Goal: Task Accomplishment & Management: Use online tool/utility

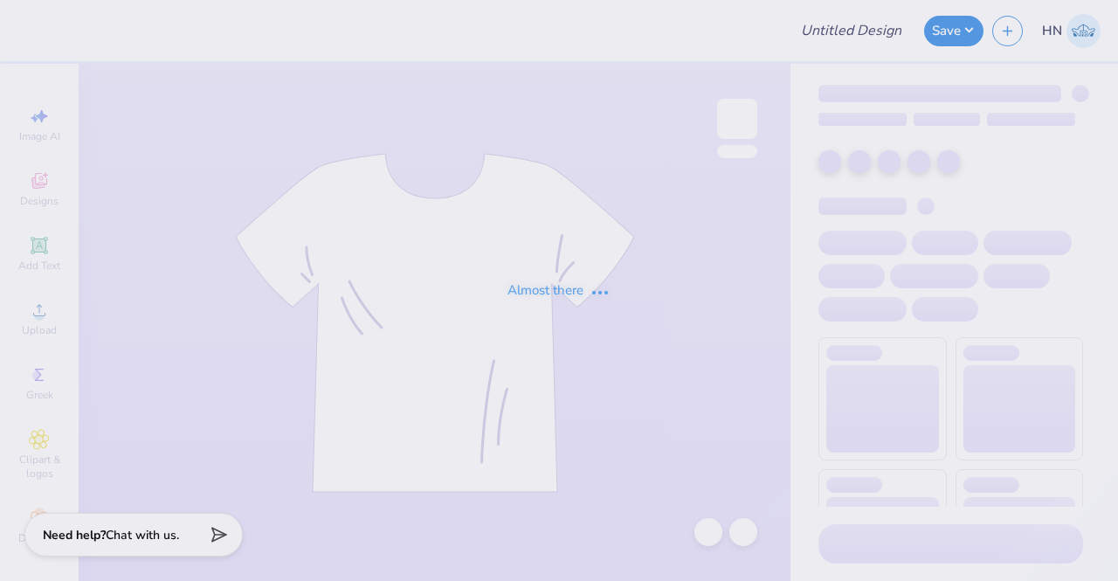
type input "Admin Mocks!"
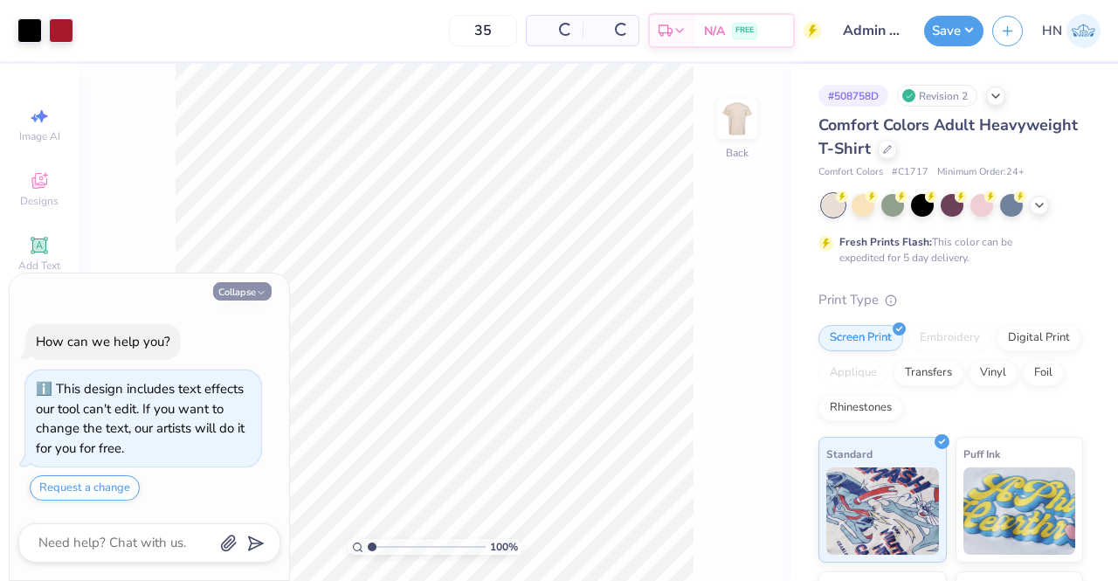
click at [239, 291] on button "Collapse" at bounding box center [242, 291] width 59 height 18
type textarea "x"
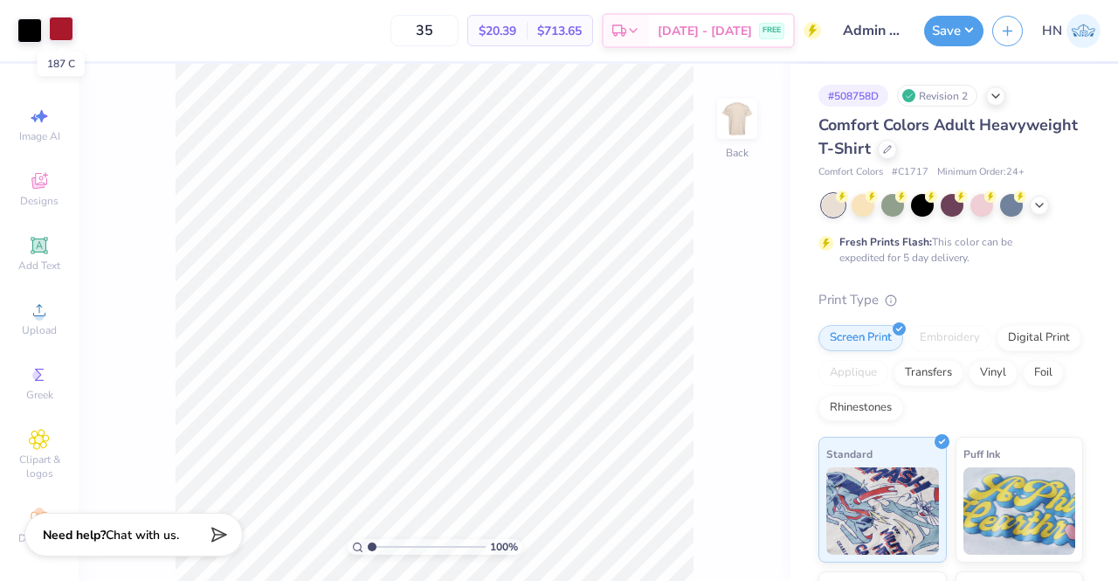
click at [63, 40] on div at bounding box center [61, 29] width 24 height 24
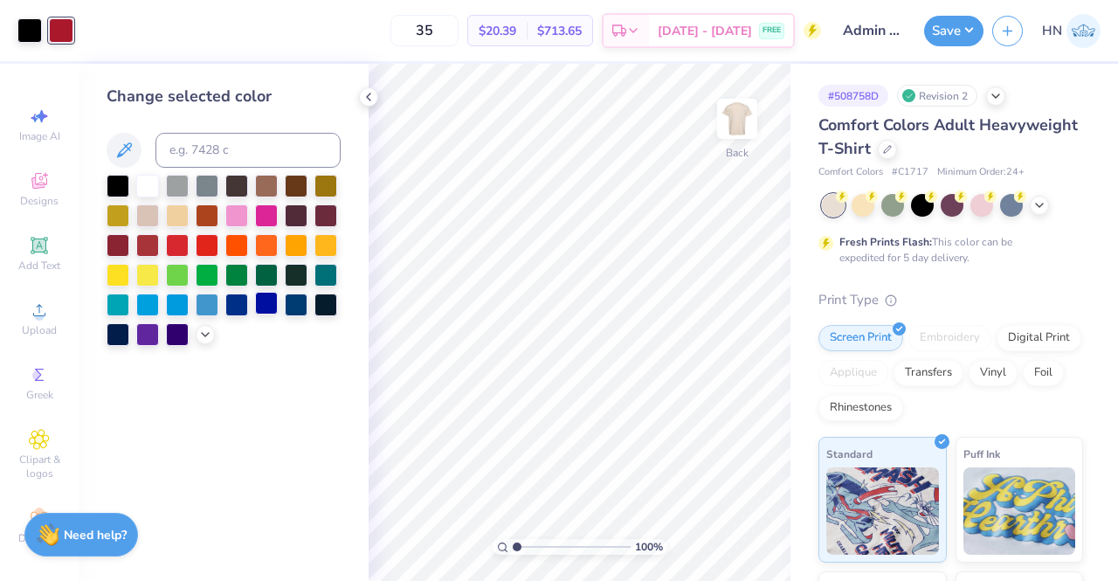
click at [273, 301] on div at bounding box center [266, 303] width 23 height 23
click at [1032, 198] on div at bounding box center [1039, 203] width 19 height 19
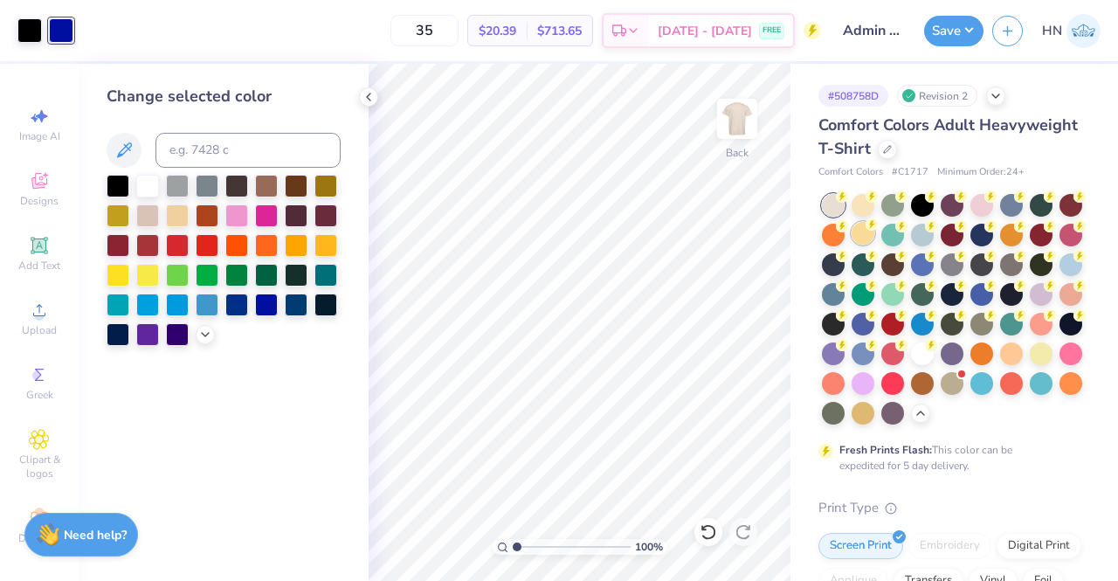
click at [875, 236] on div at bounding box center [863, 233] width 23 height 23
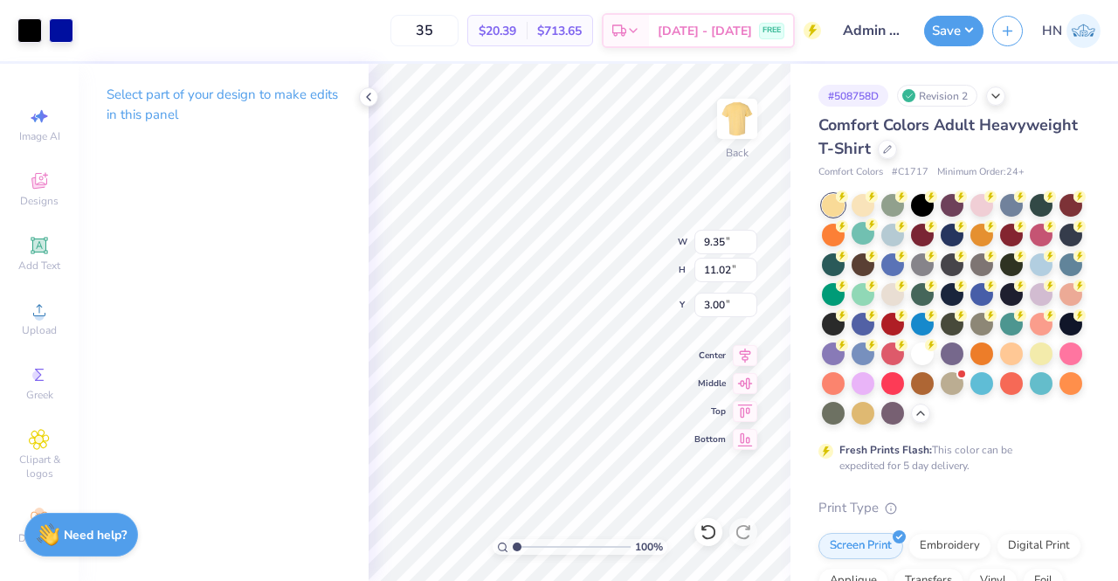
type input "9.35"
type input "11.02"
click at [750, 348] on icon at bounding box center [745, 352] width 24 height 21
type input "10.13"
type input "11.94"
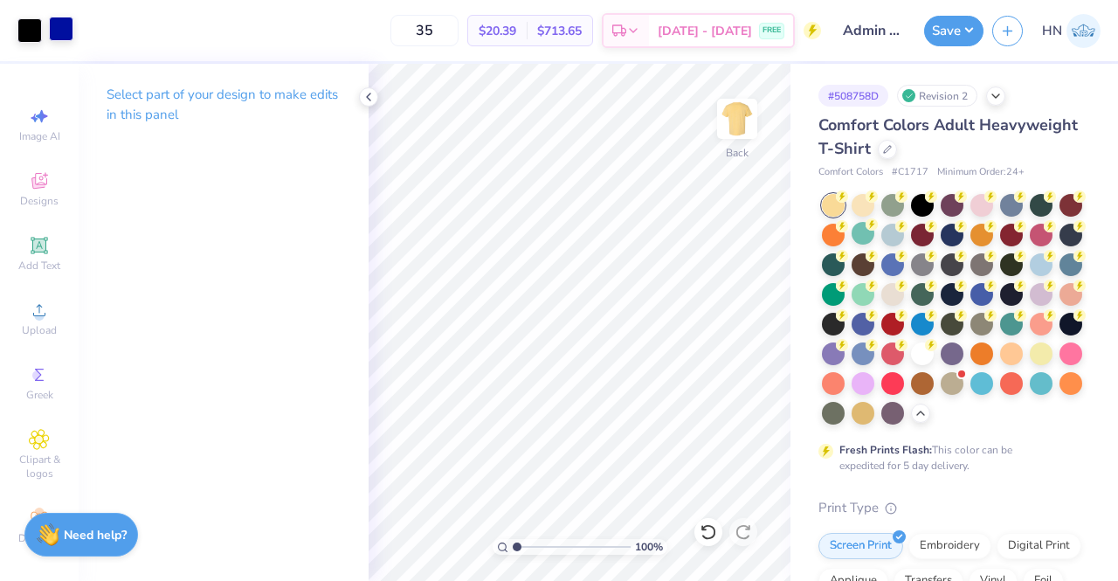
click at [52, 38] on div at bounding box center [61, 29] width 24 height 24
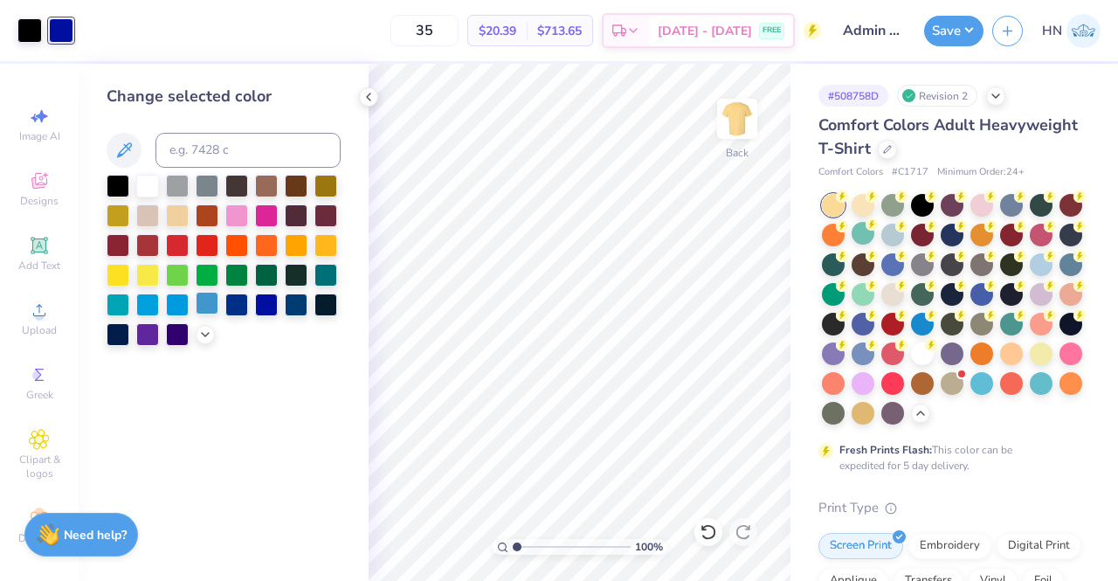
click at [208, 308] on div at bounding box center [207, 303] width 23 height 23
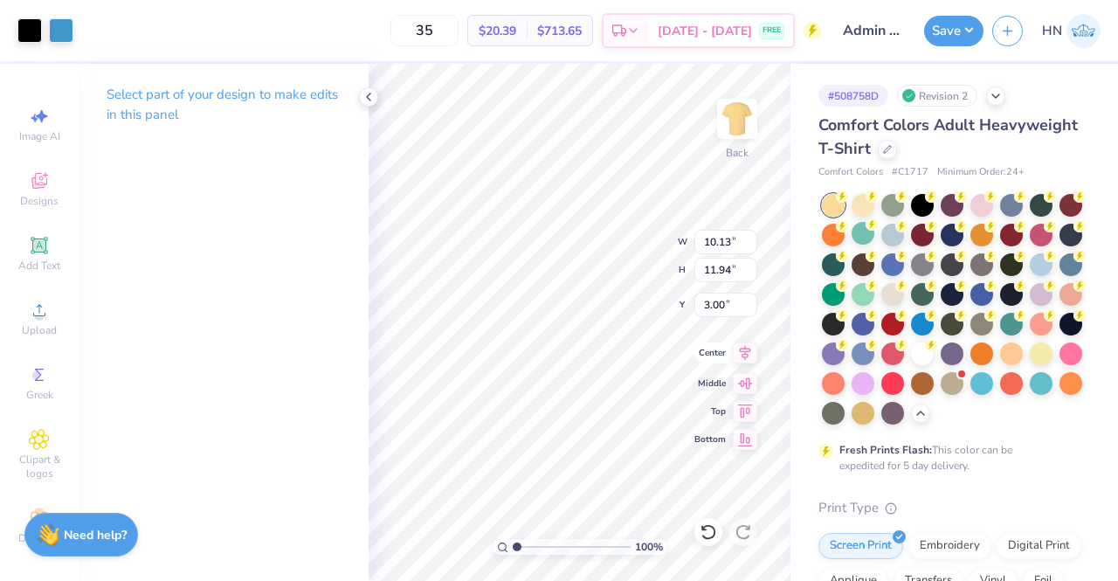
click at [741, 350] on icon at bounding box center [745, 352] width 24 height 21
click at [934, 31] on button "Save" at bounding box center [953, 28] width 59 height 31
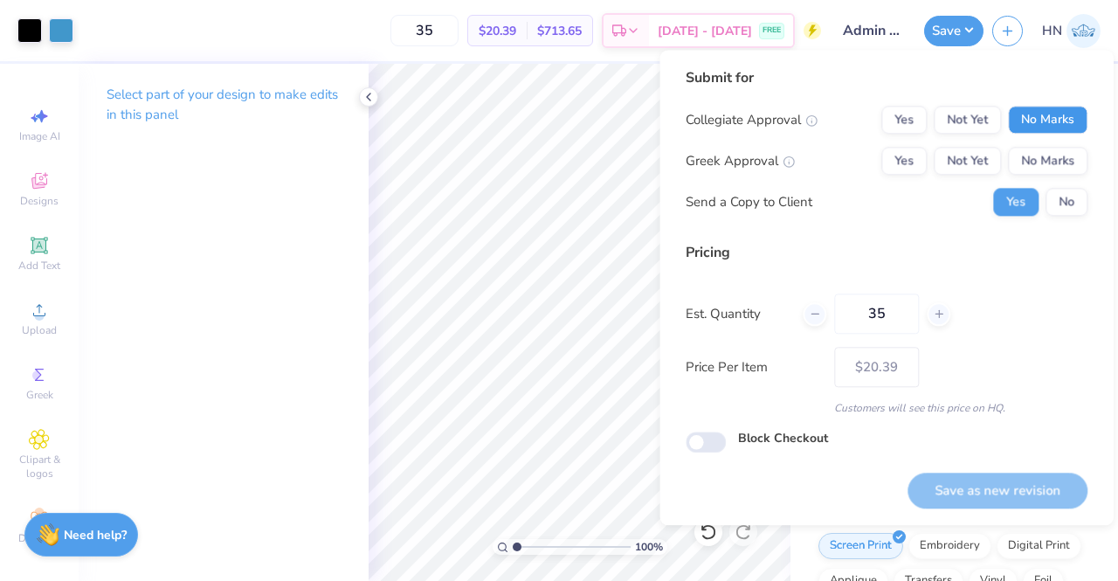
click at [1015, 110] on button "No Marks" at bounding box center [1048, 120] width 80 height 28
click at [1023, 146] on div "Collegiate Approval Yes Not Yet No Marks Greek Approval Yes Not Yet No Marks Se…" at bounding box center [887, 161] width 402 height 110
click at [1029, 166] on button "No Marks" at bounding box center [1048, 161] width 80 height 28
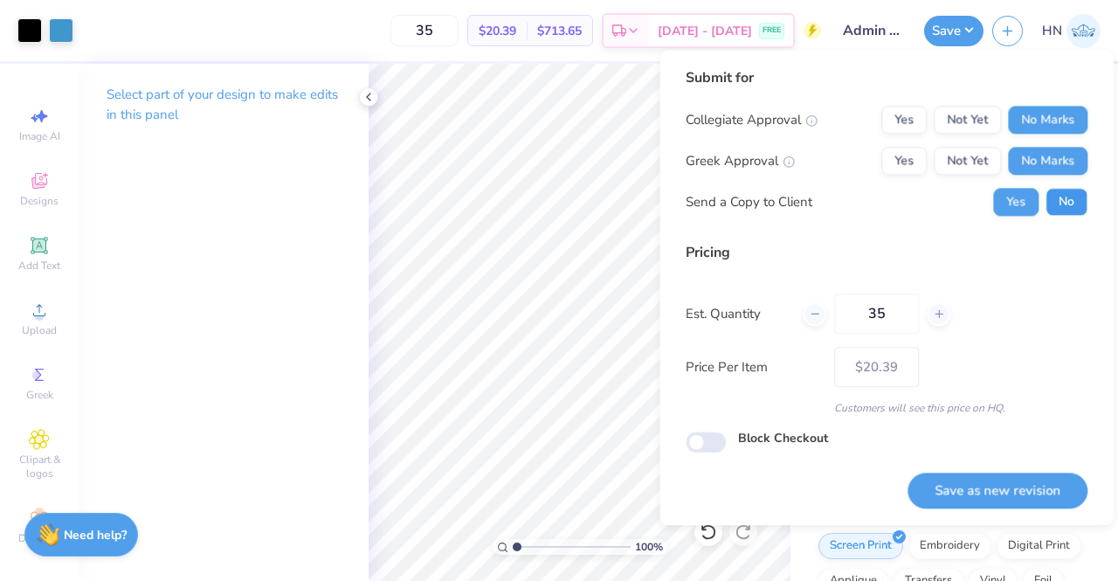
click at [1059, 193] on button "No" at bounding box center [1067, 202] width 42 height 28
click at [972, 481] on button "Save as new revision" at bounding box center [998, 491] width 180 height 36
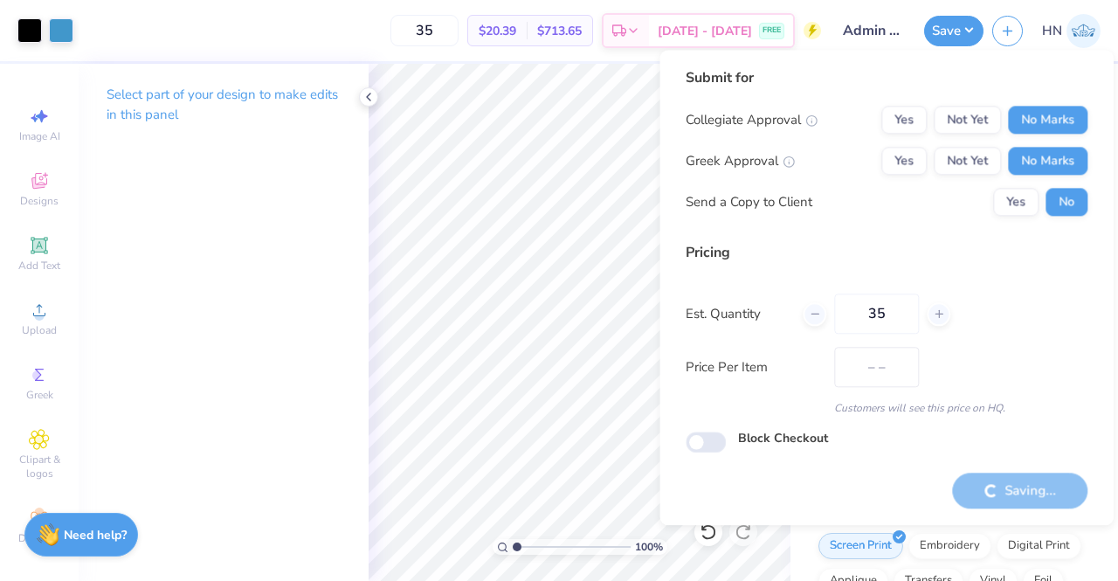
type input "$20.39"
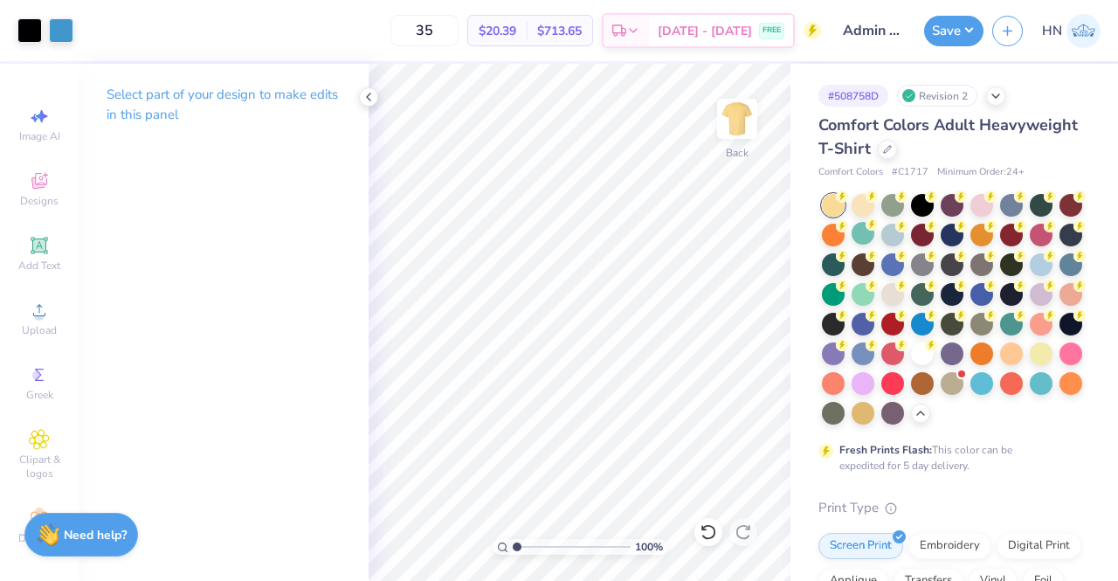
click at [368, 100] on icon at bounding box center [369, 97] width 14 height 14
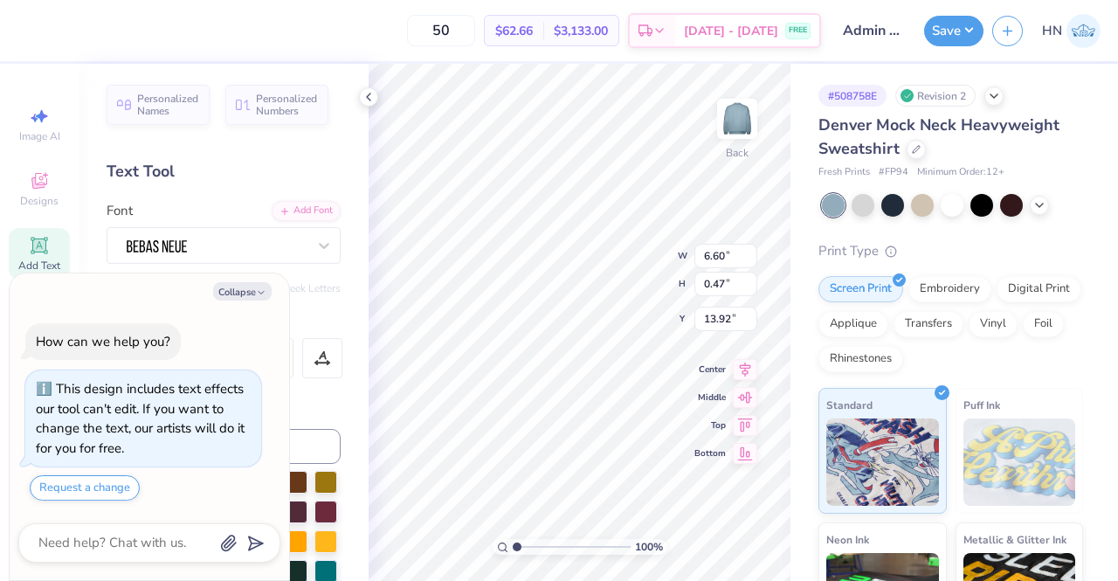
type textarea "x"
type input "17.21"
type textarea "x"
type textarea "COLLEGE OF"
type textarea "x"
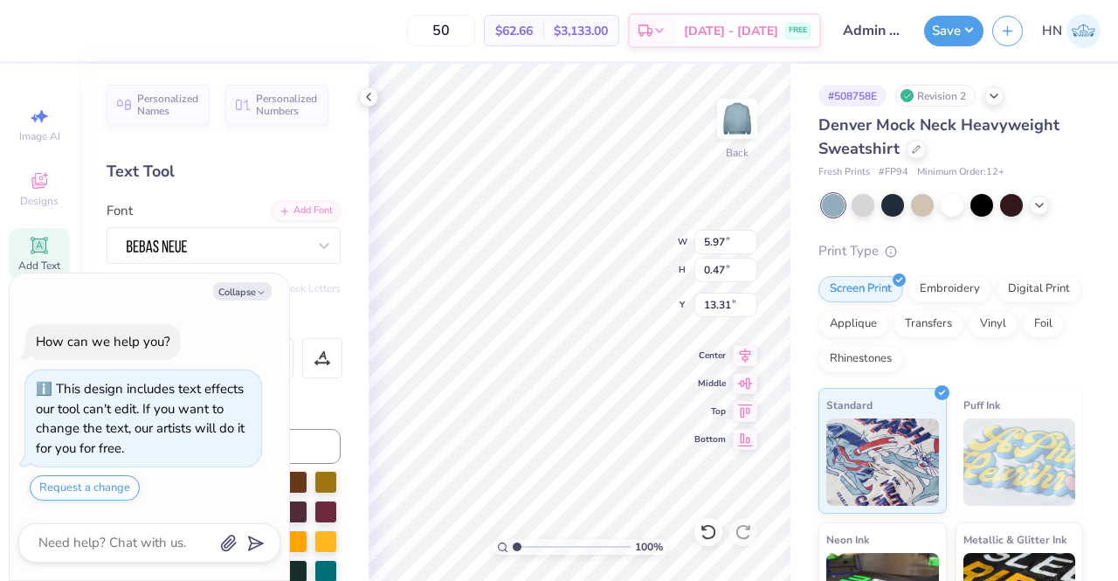
type textarea "COLLEGE OF"
type textarea "x"
type textarea "COLLEGE O"
type textarea "x"
type textarea "COLLEGE"
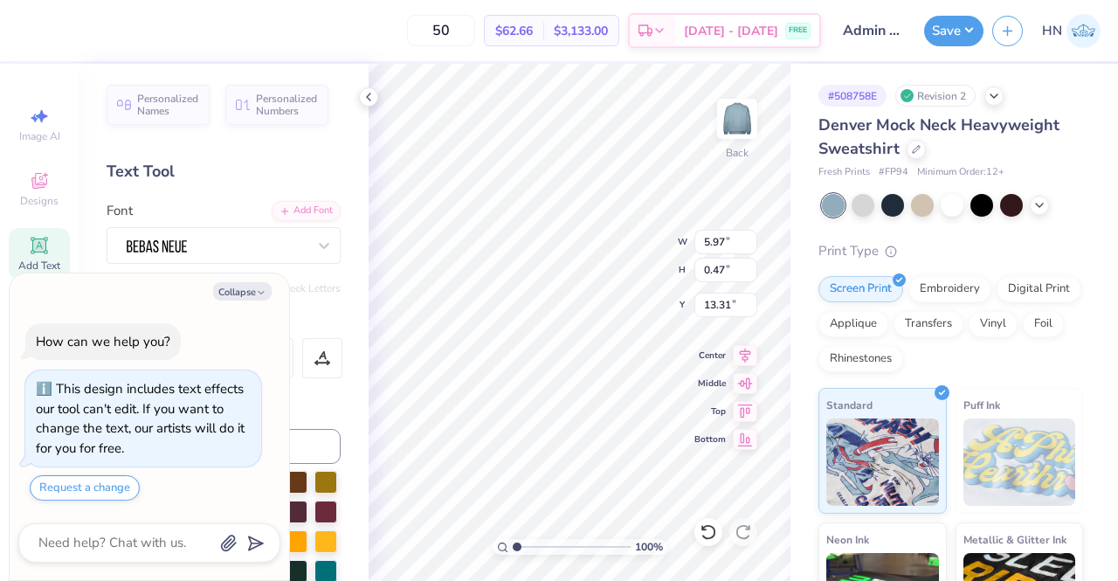
type textarea "x"
type textarea "COLLEGE"
type textarea "x"
type textarea "COLLEG"
type textarea "x"
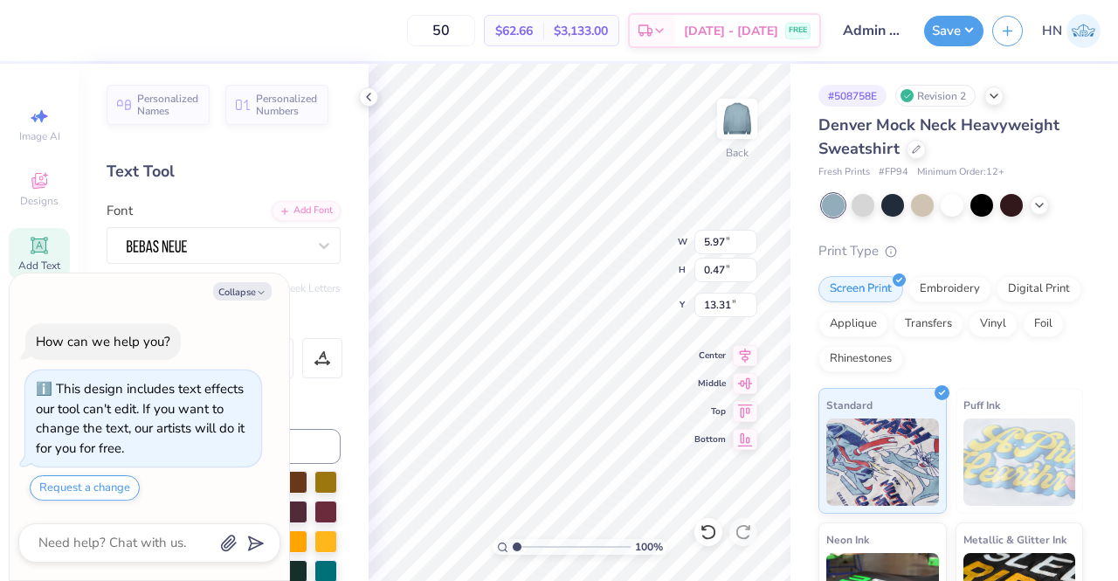
type textarea "COLLE"
type textarea "x"
type textarea "COLL"
type textarea "x"
type textarea "COL"
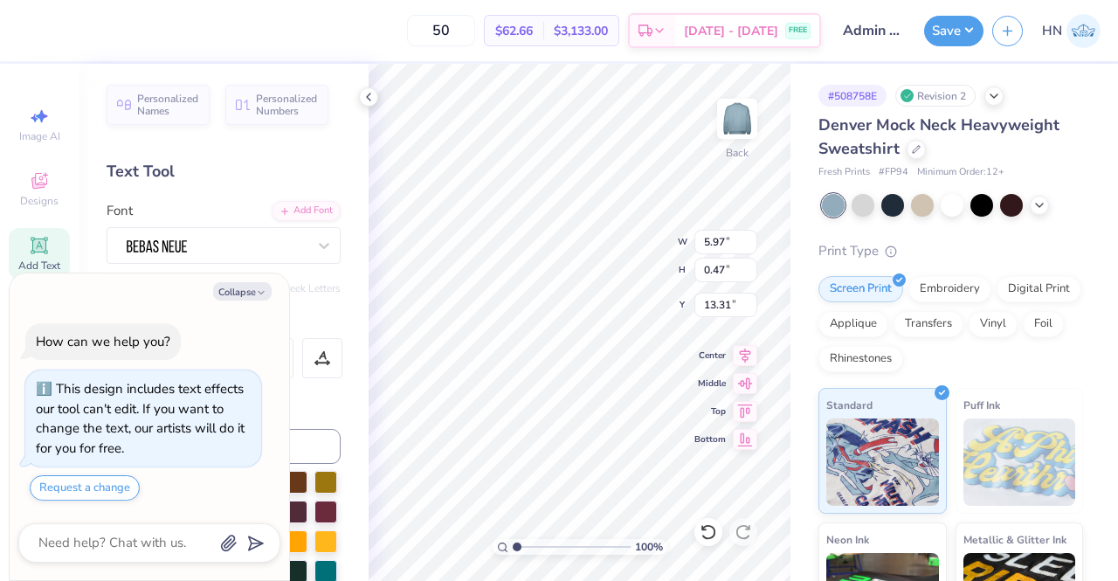
type textarea "x"
type textarea "CO"
type textarea "x"
type textarea "C"
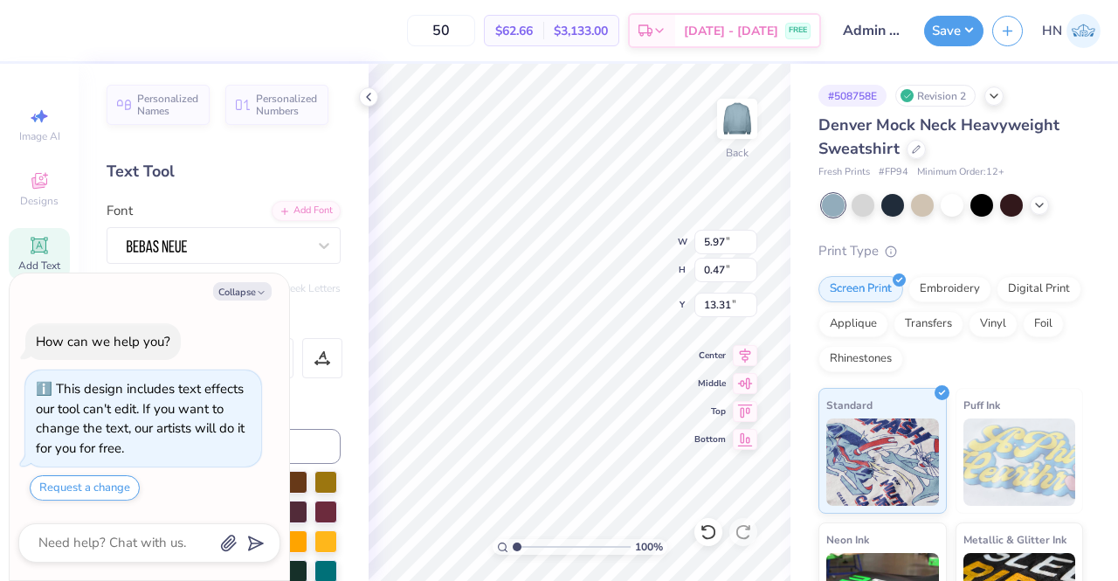
type textarea "x"
type textarea "G"
type textarea "x"
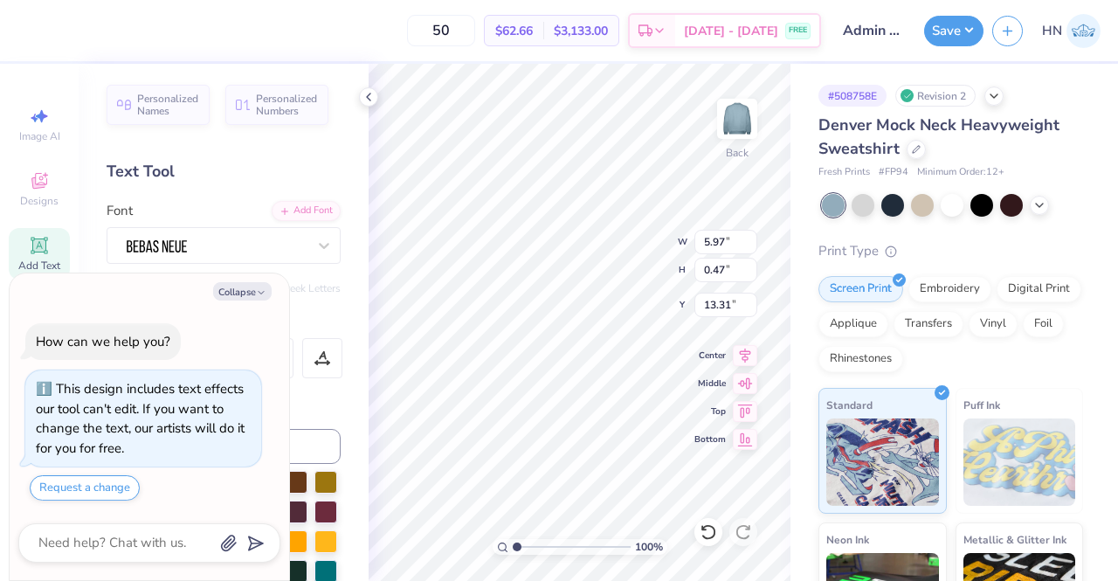
type textarea "x"
type textarea "G"
type textarea "x"
type textarea "GR"
type textarea "x"
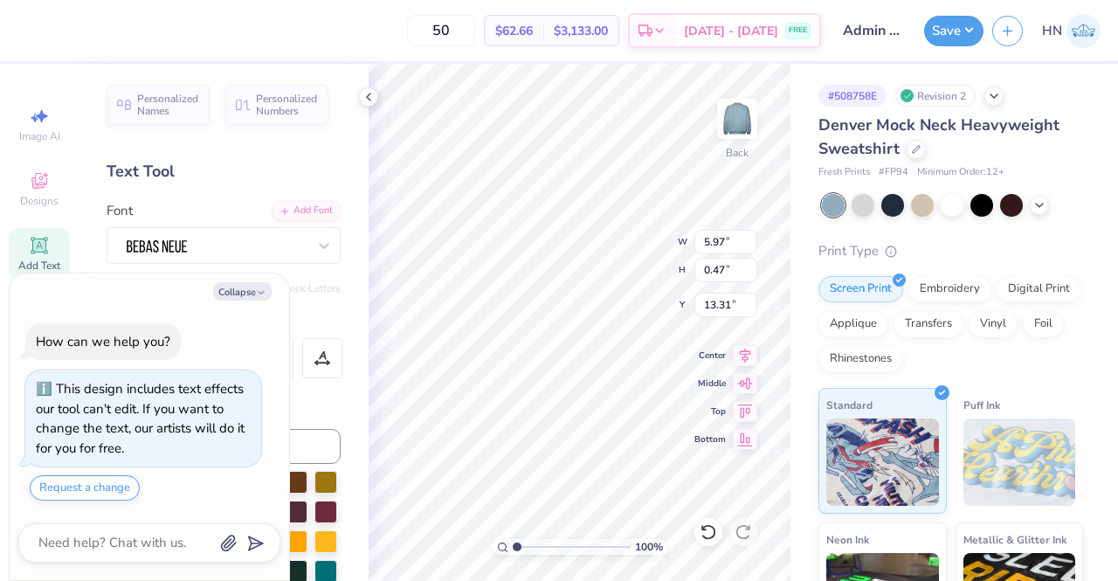
type textarea "GRA"
type textarea "x"
type textarea "GRAD"
type textarea "x"
type textarea "GRADI"
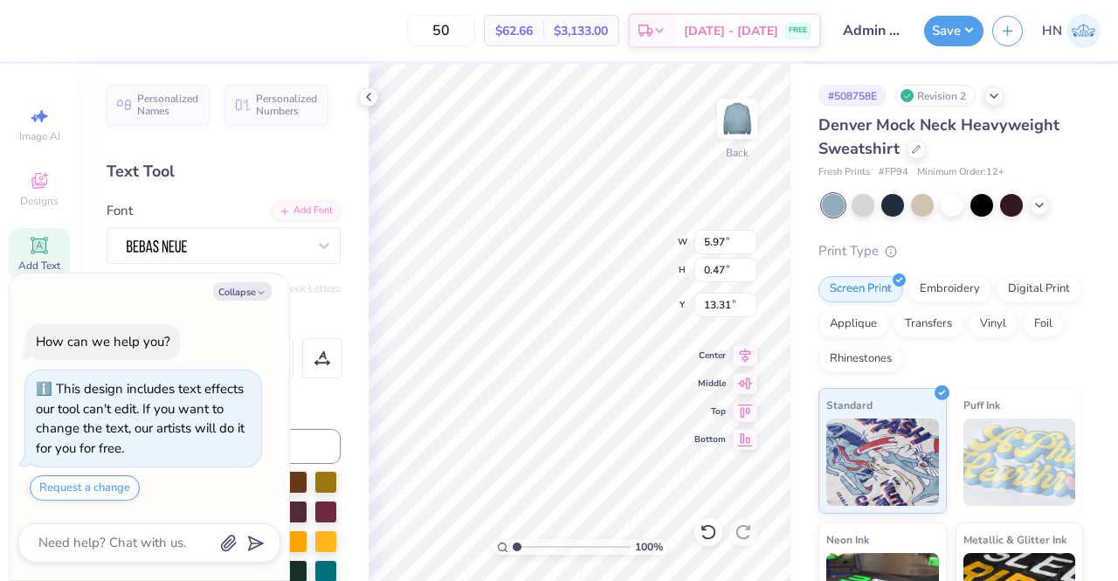
scroll to position [14, 3]
type textarea "x"
type textarea "GRAD"
type textarea "x"
type textarea "GRADU"
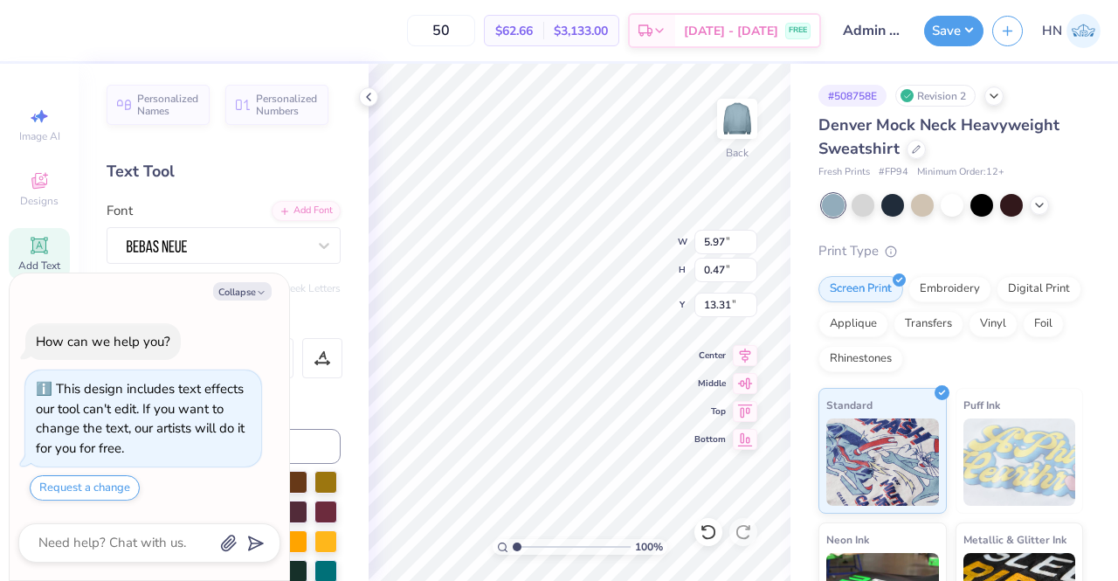
type textarea "x"
type textarea "GRADUA"
type textarea "x"
type textarea "GRADUAT"
type textarea "x"
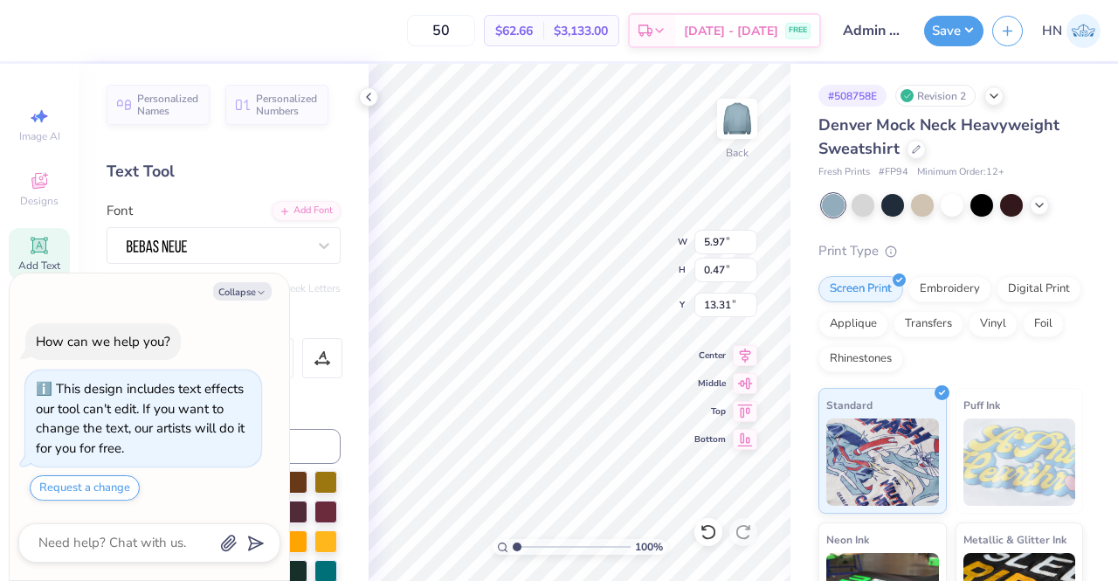
type textarea "GRADUATE"
type textarea "x"
type textarea "GRADUATE"
type textarea "x"
type textarea "GRADUATE C"
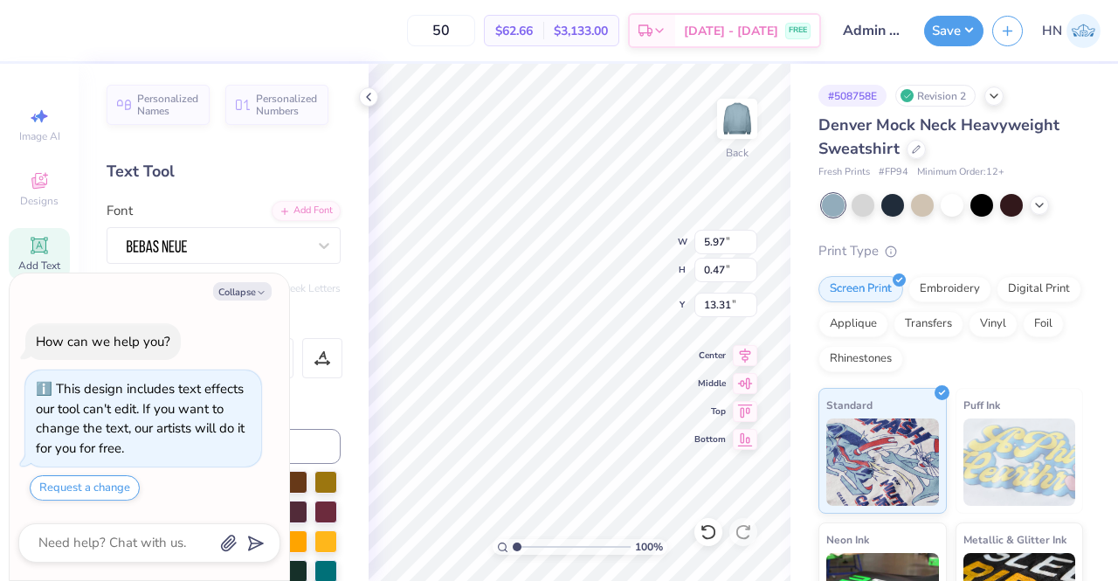
type textarea "x"
type textarea "GRADUATE CO"
type textarea "x"
type textarea "GRADUATE COL"
type textarea "x"
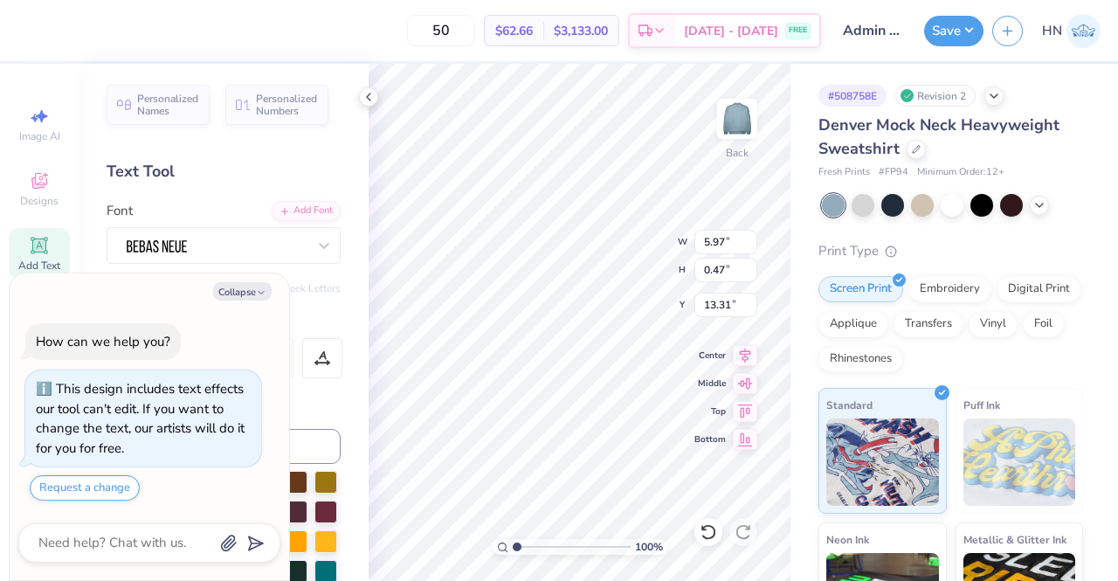
type textarea "GRADUATE COLL"
type textarea "x"
type textarea "GRADUATE COLLE"
type textarea "x"
type textarea "GRADUATE COLLEG"
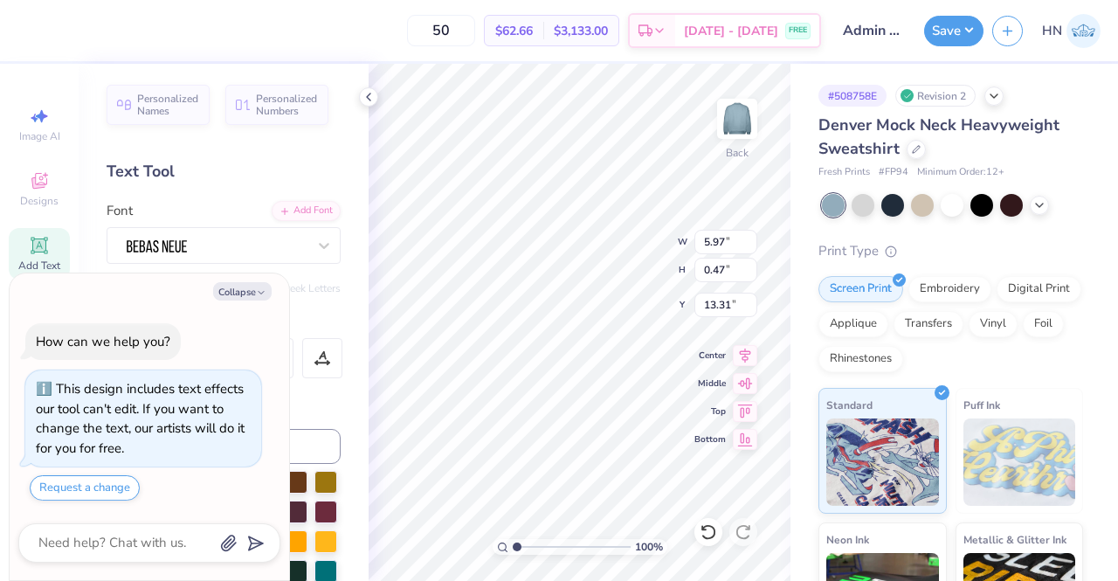
type textarea "x"
type textarea "GRADUATE COLLEGE"
type textarea "x"
type input "14.30"
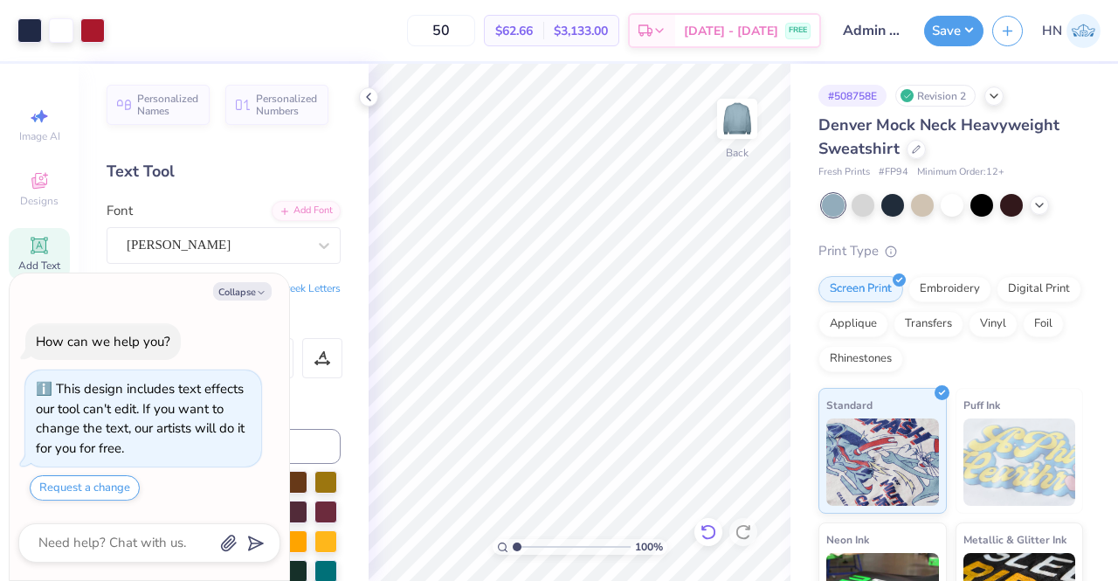
click at [707, 531] on icon at bounding box center [708, 531] width 17 height 17
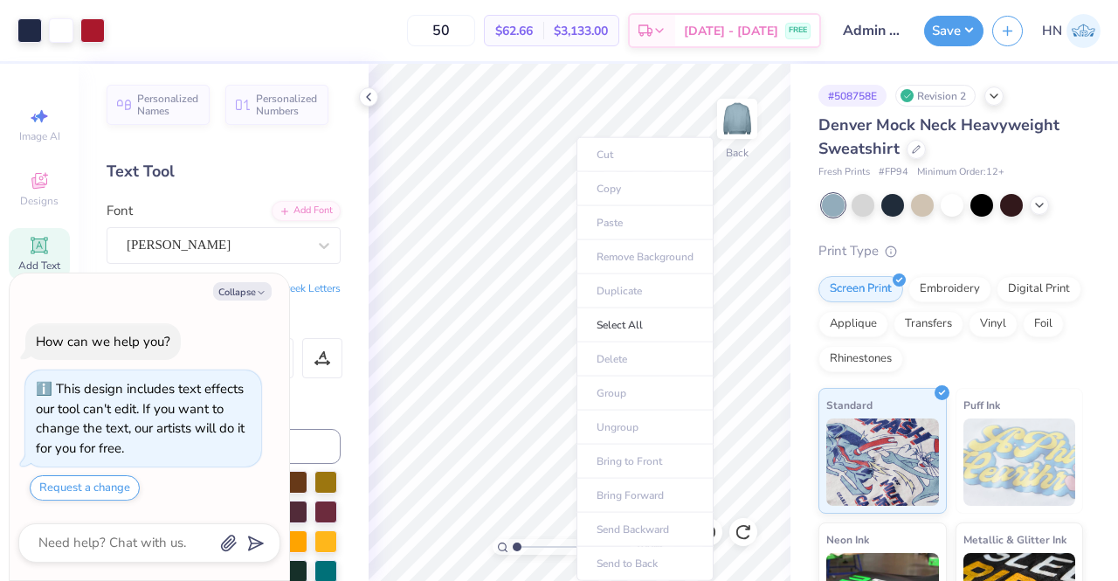
click at [603, 434] on body "Art colors 50 $62.66 Per Item $3,133.00 Total Est. Delivery Sep 5 - 8 FREE Desi…" at bounding box center [559, 290] width 1118 height 581
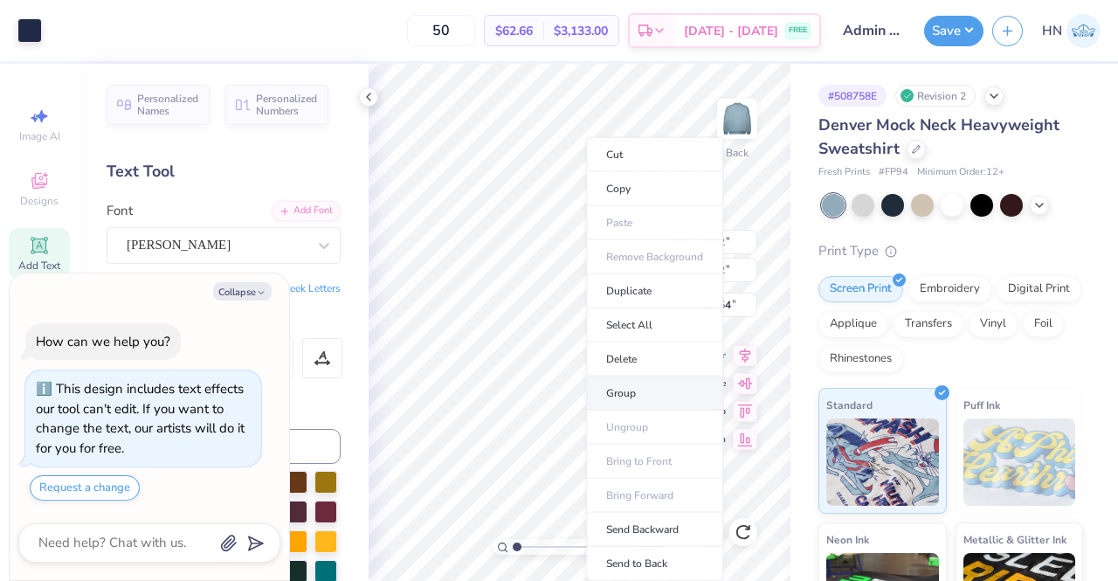
click at [626, 395] on li "Group" at bounding box center [654, 394] width 137 height 34
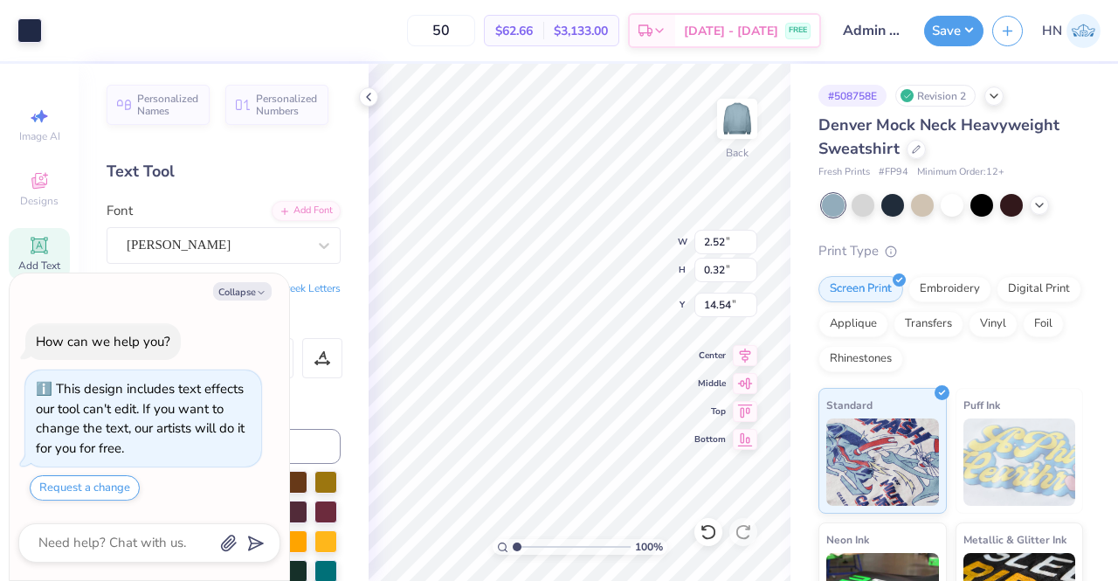
type textarea "x"
type input "14.18"
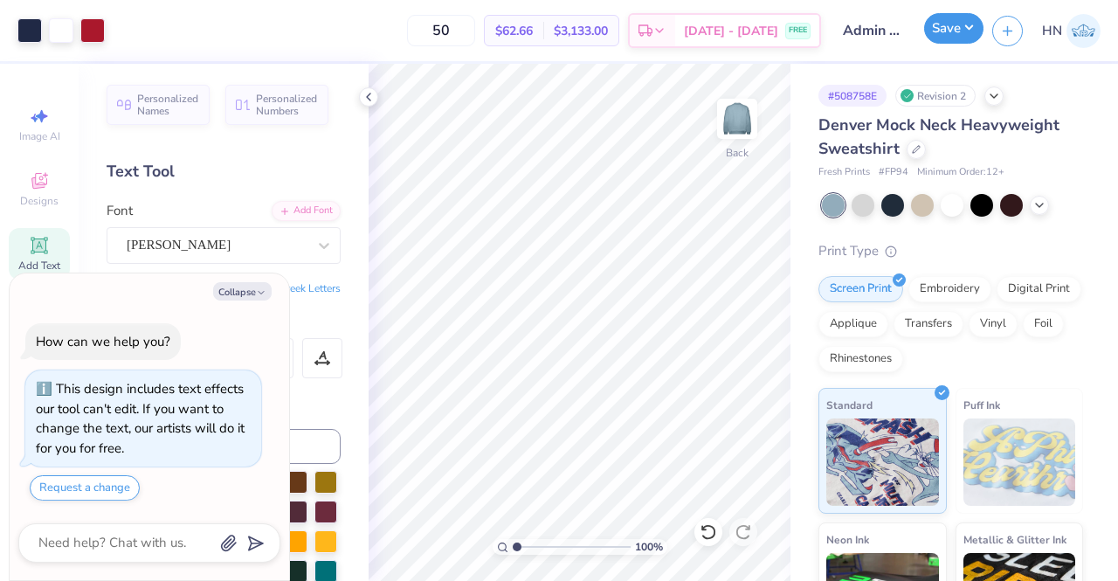
click at [952, 38] on button "Save" at bounding box center [953, 28] width 59 height 31
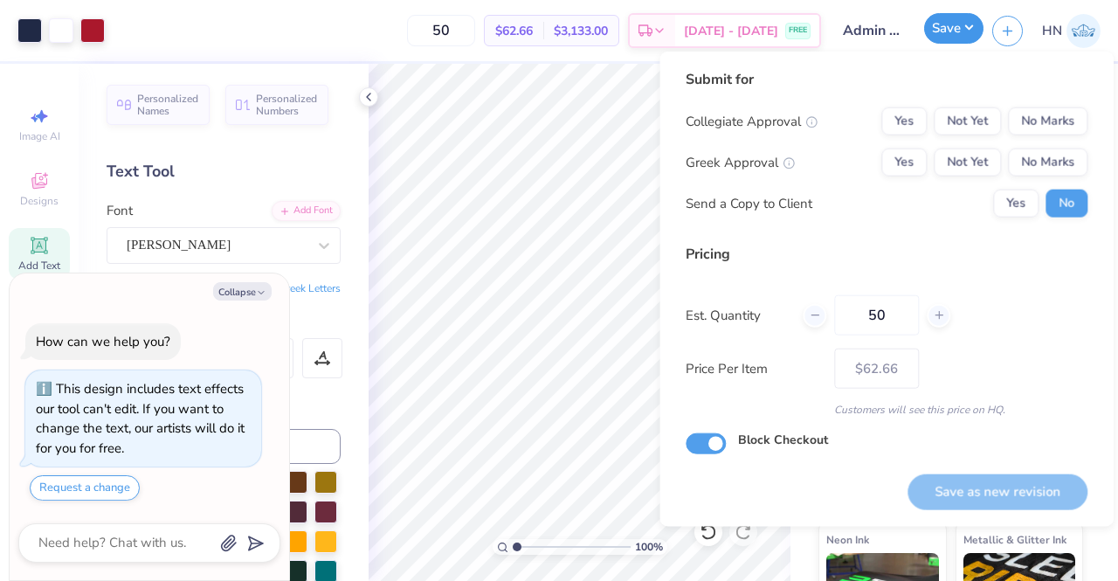
type textarea "x"
click at [1061, 128] on button "No Marks" at bounding box center [1048, 121] width 80 height 28
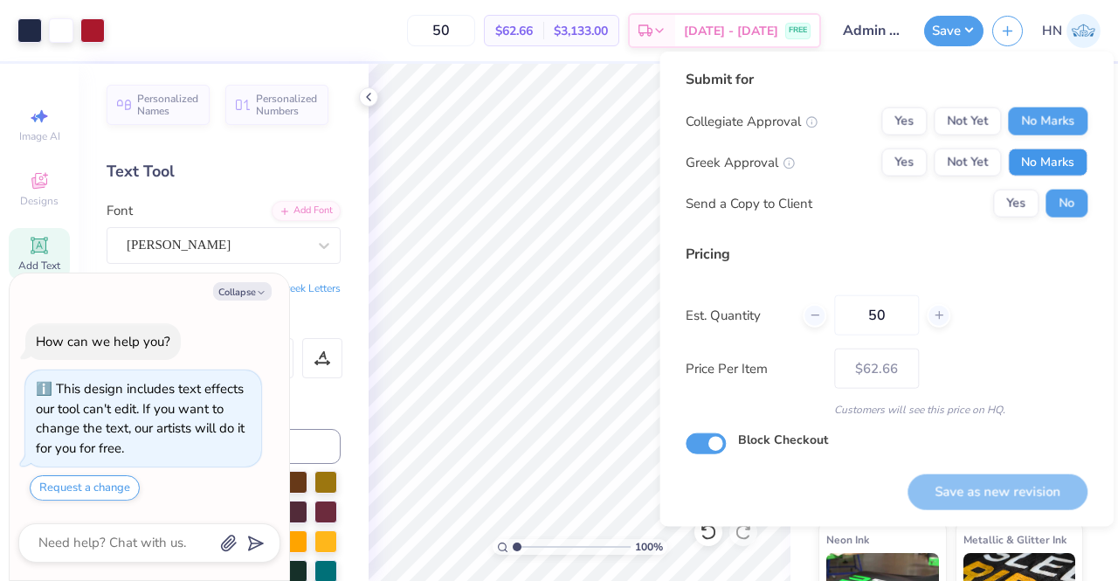
click at [1054, 163] on button "No Marks" at bounding box center [1048, 163] width 80 height 28
click at [970, 494] on button "Save as new revision" at bounding box center [998, 492] width 180 height 36
type input "– –"
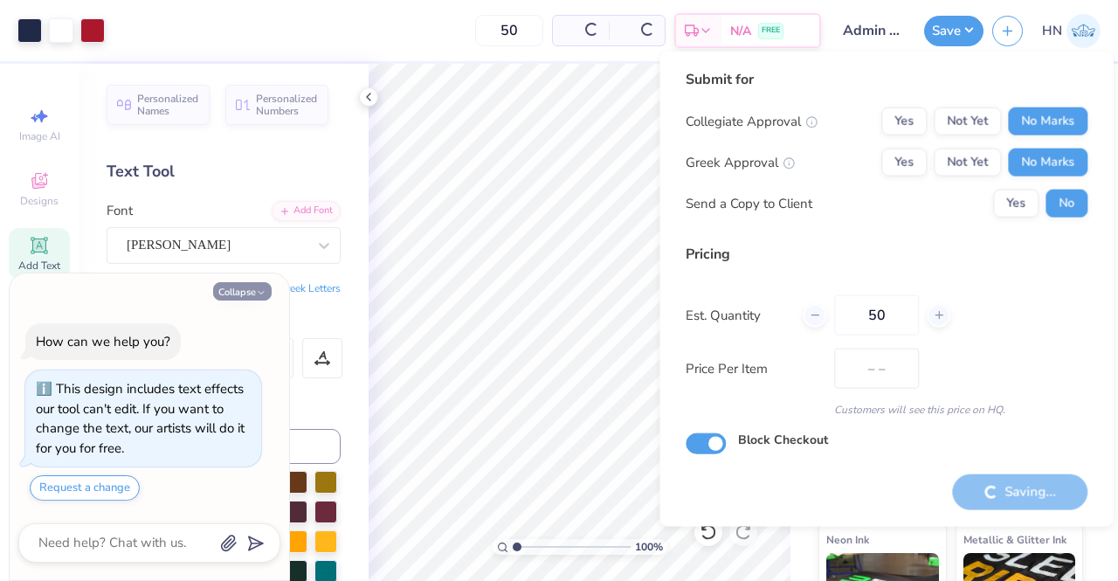
click at [250, 293] on button "Collapse" at bounding box center [242, 291] width 59 height 18
type textarea "x"
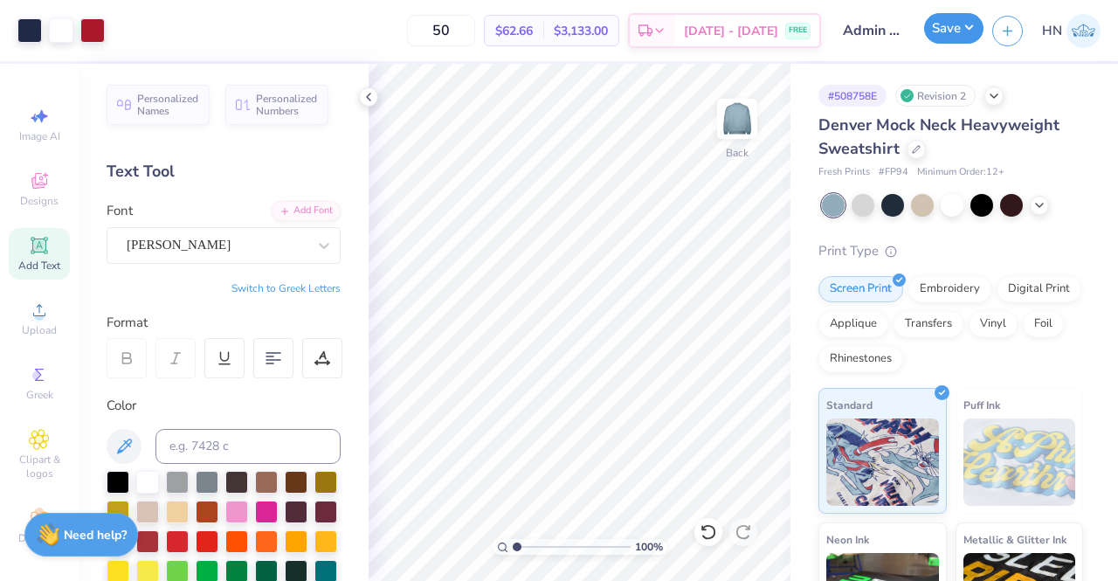
click at [937, 32] on button "Save" at bounding box center [953, 28] width 59 height 31
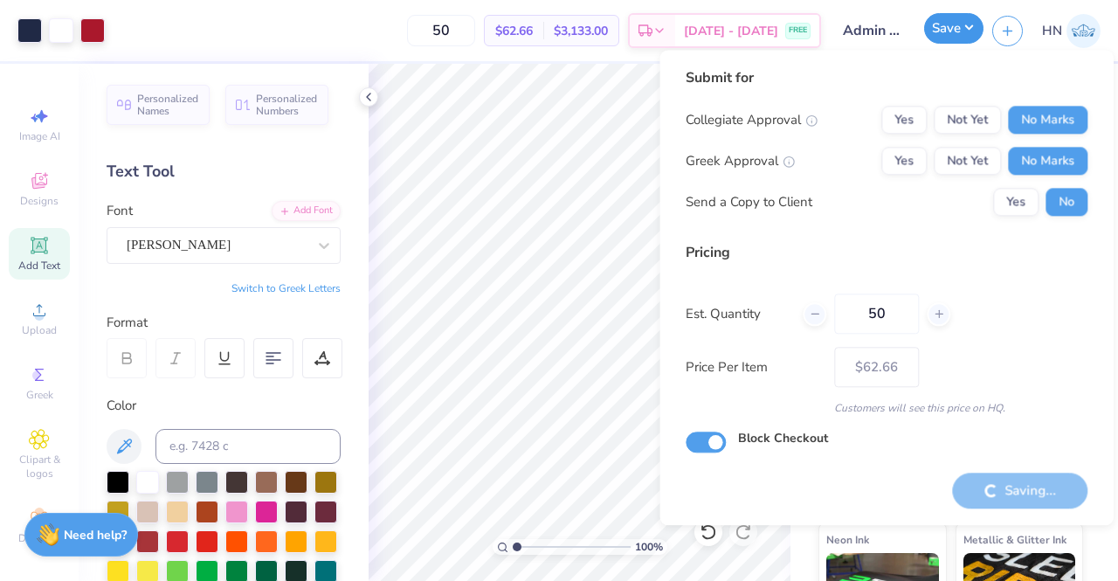
type input "– –"
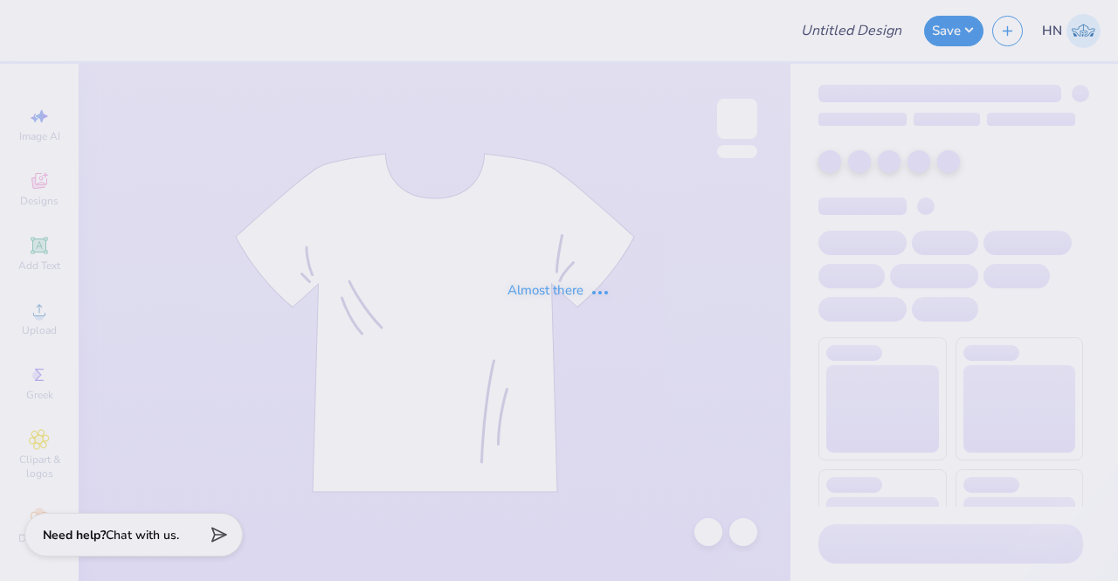
type input "Admin Mocks!"
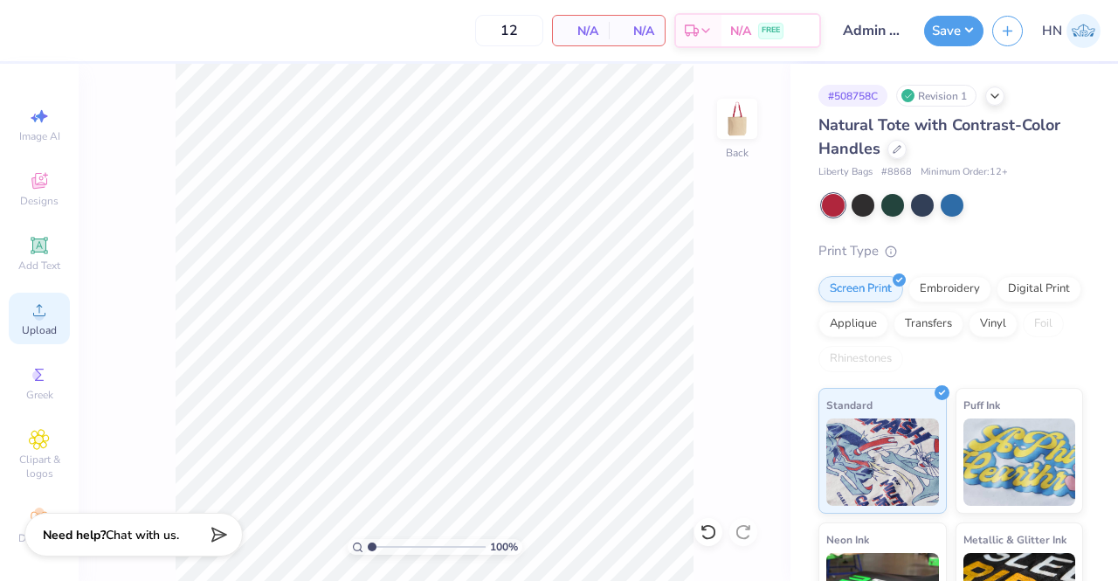
click at [44, 328] on span "Upload" at bounding box center [39, 330] width 35 height 14
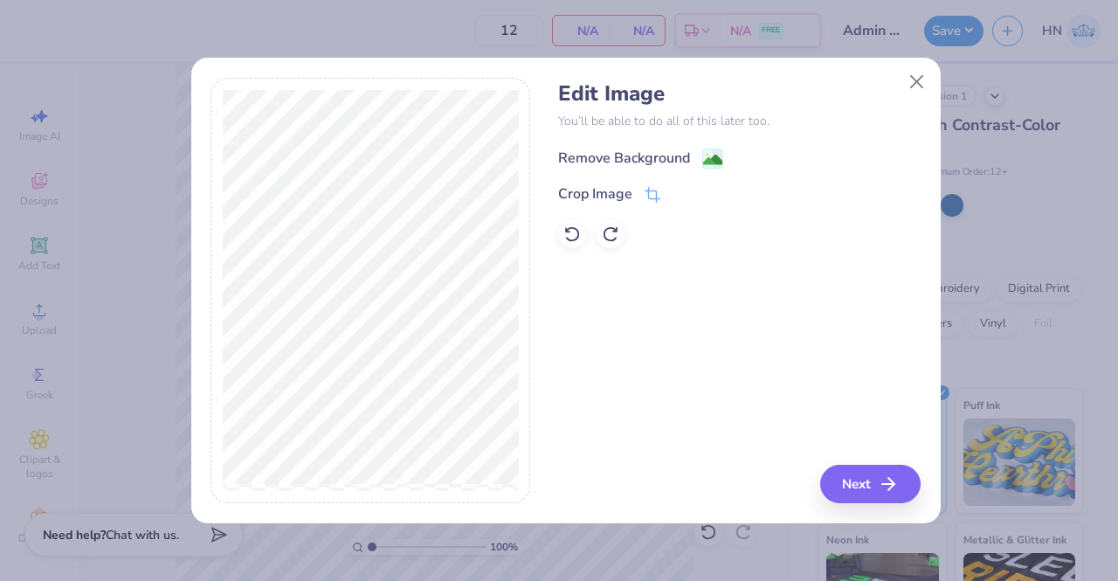
click at [669, 159] on div "Remove Background" at bounding box center [624, 158] width 132 height 21
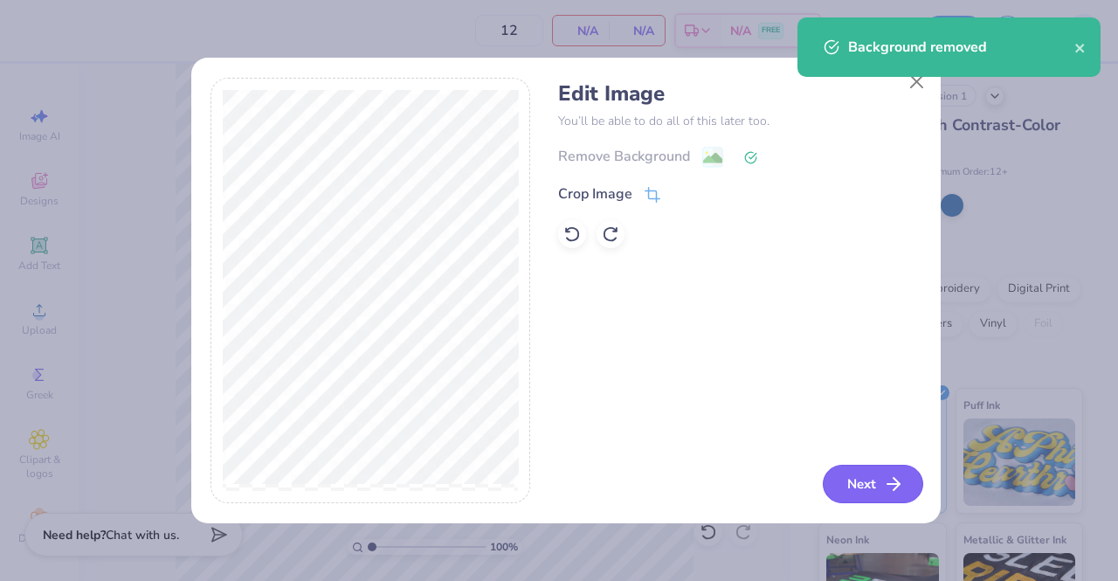
click at [854, 475] on button "Next" at bounding box center [873, 484] width 100 height 38
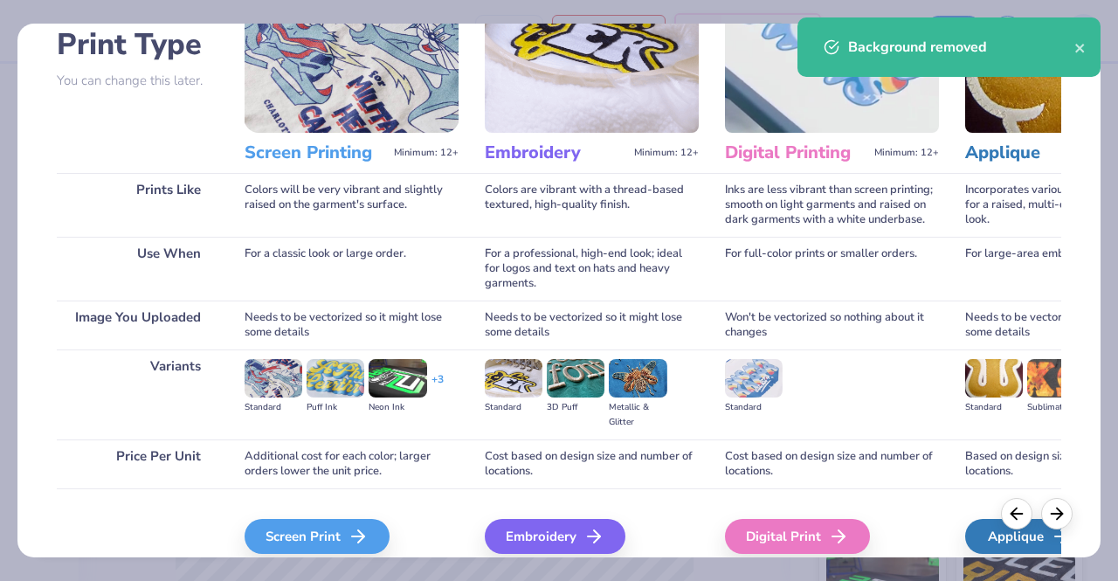
scroll to position [202, 0]
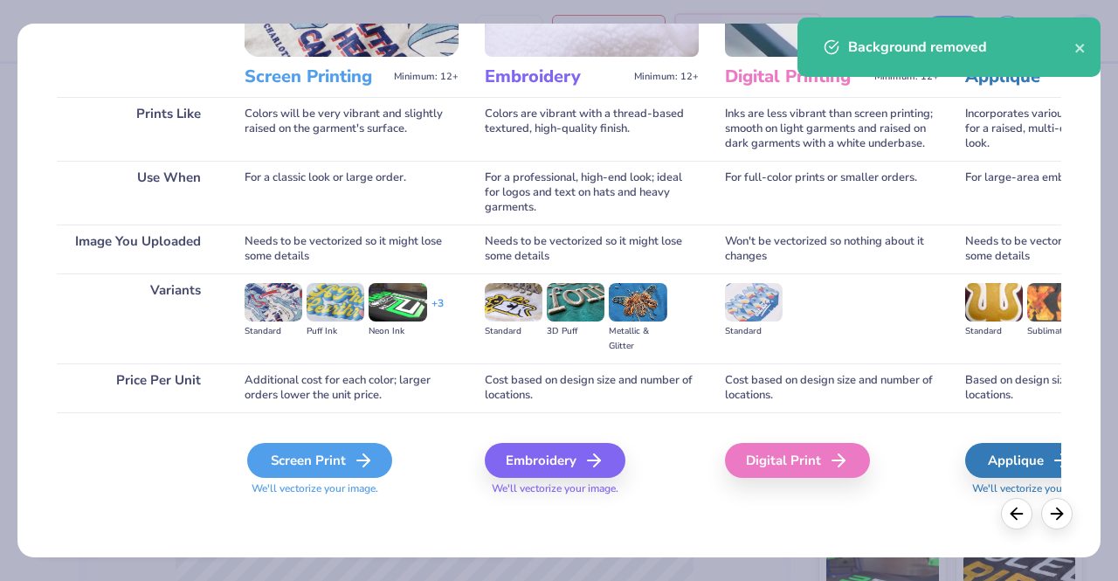
click at [302, 449] on div "Screen Print" at bounding box center [319, 460] width 145 height 35
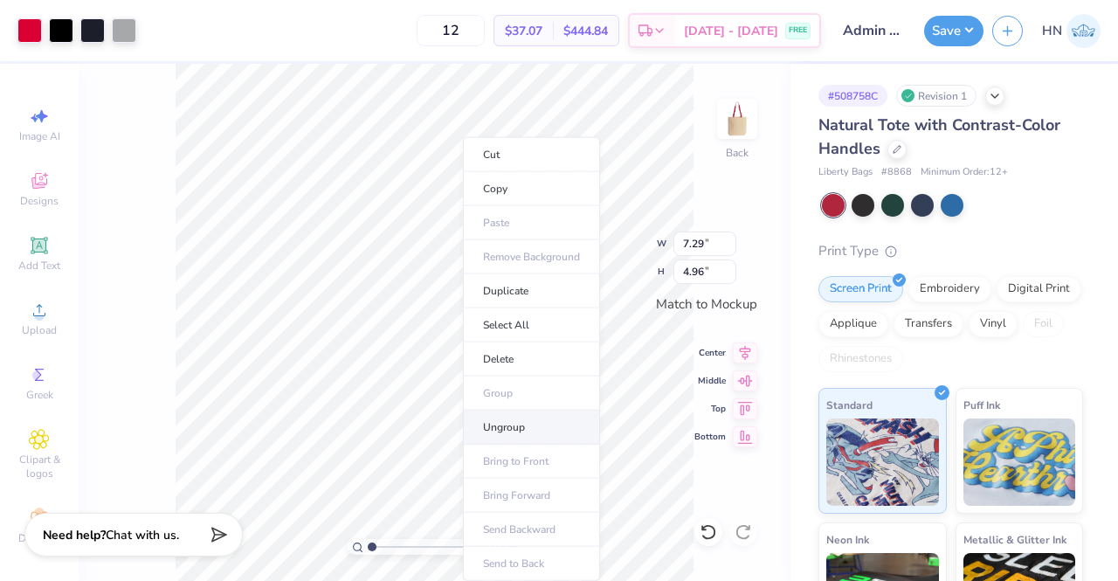
click at [505, 427] on li "Ungroup" at bounding box center [531, 428] width 137 height 34
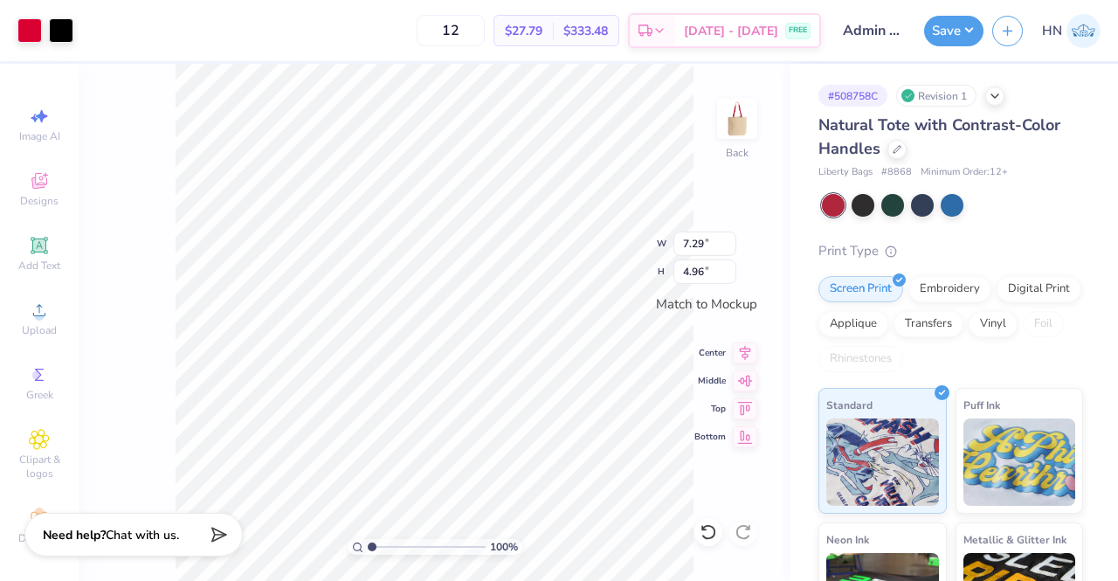
type input "7.13"
type input "4.86"
click at [741, 349] on icon at bounding box center [745, 350] width 11 height 15
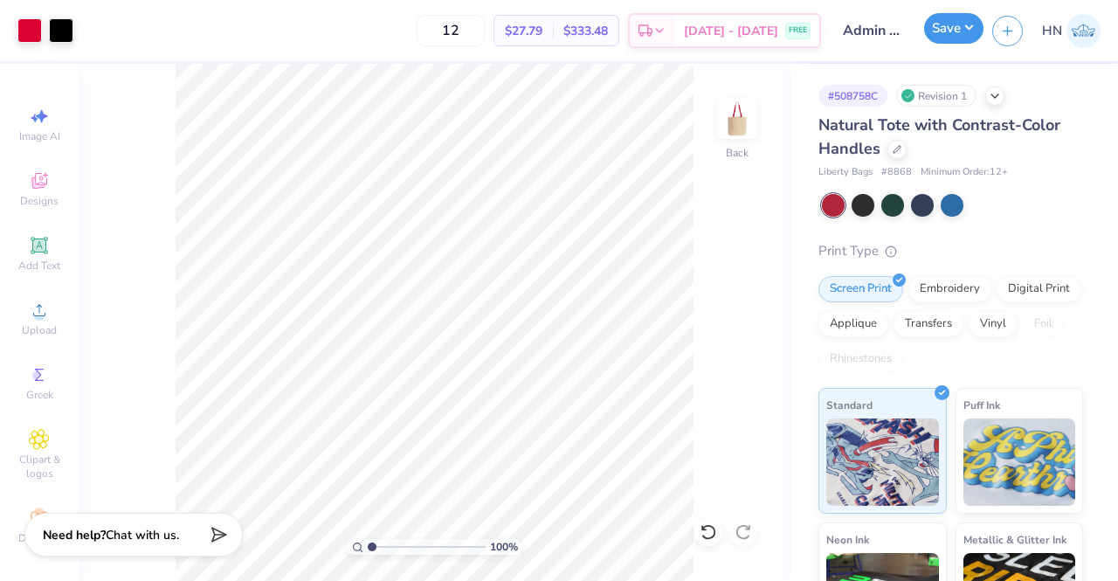
drag, startPoint x: 972, startPoint y: 18, endPoint x: 982, endPoint y: 35, distance: 19.2
click at [972, 21] on button "Save" at bounding box center [953, 28] width 59 height 31
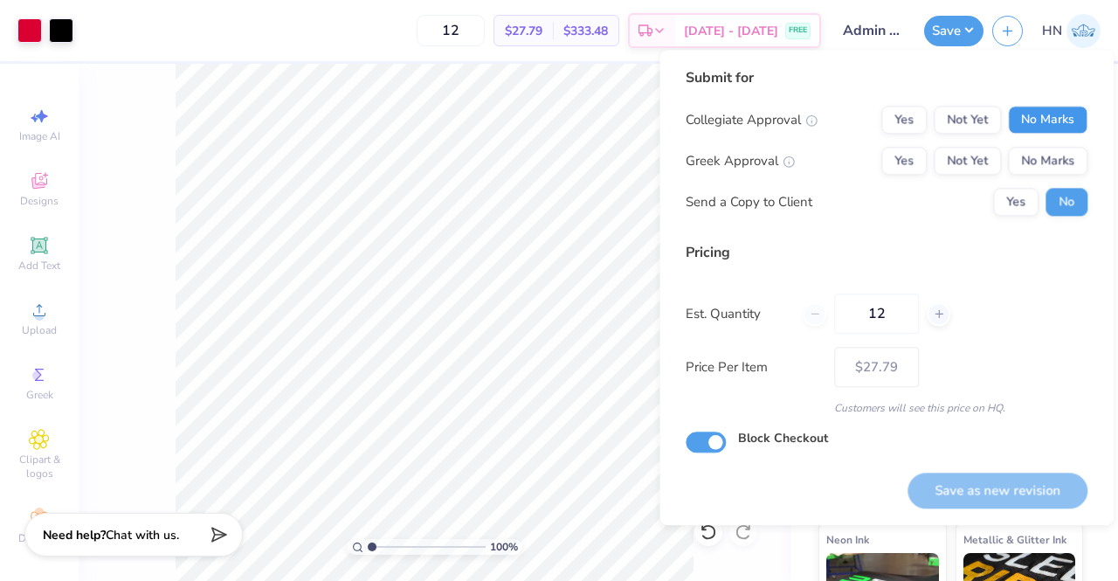
click at [1031, 122] on button "No Marks" at bounding box center [1048, 120] width 80 height 28
click at [1028, 155] on button "No Marks" at bounding box center [1048, 161] width 80 height 28
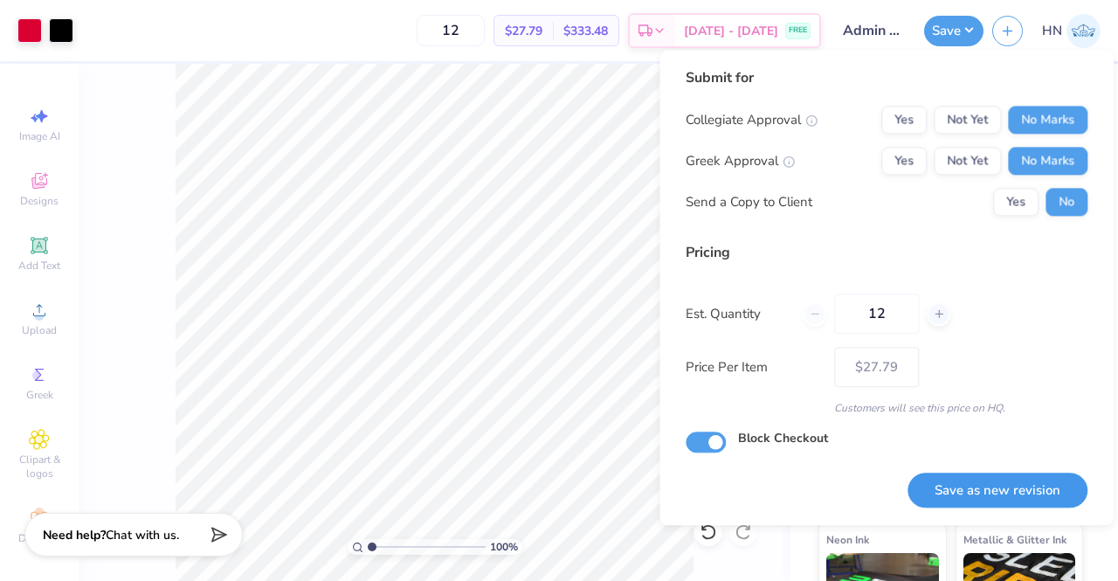
click at [973, 497] on button "Save as new revision" at bounding box center [998, 491] width 180 height 36
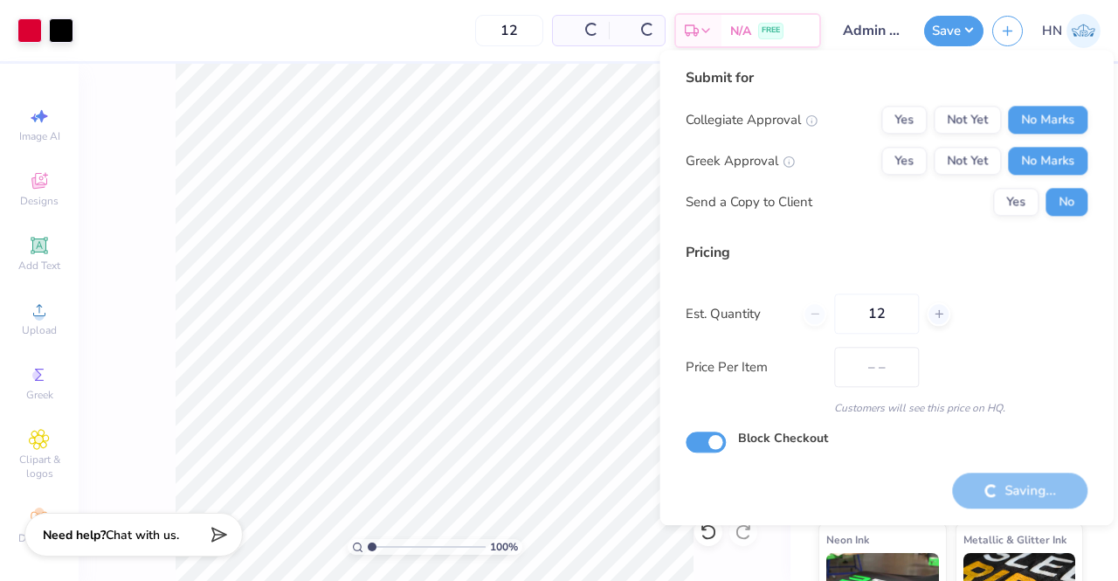
type input "$27.79"
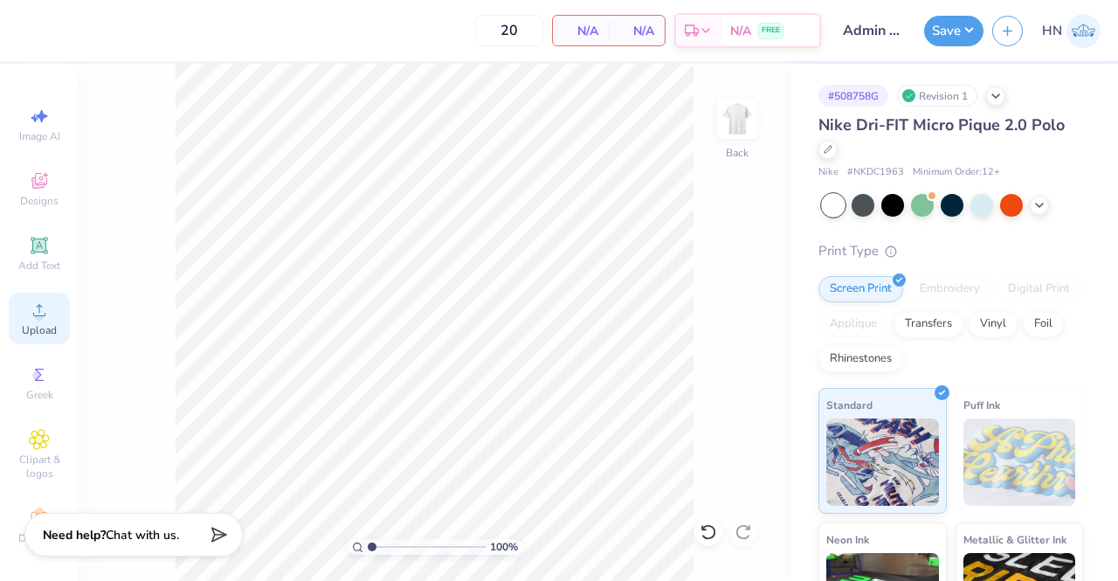
click at [29, 302] on icon at bounding box center [39, 310] width 21 height 21
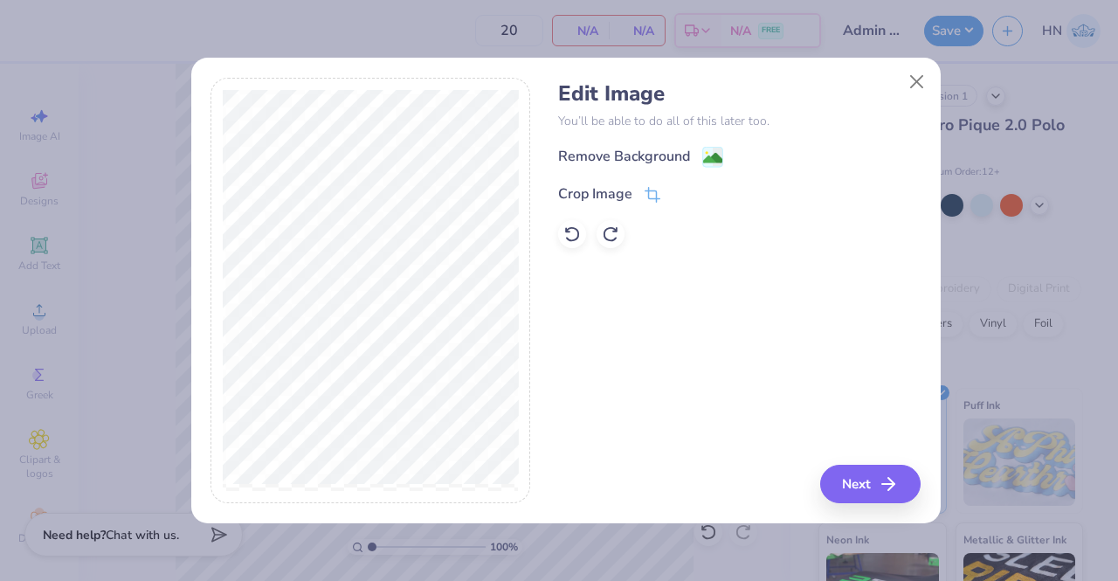
click at [624, 156] on div "Remove Background" at bounding box center [624, 156] width 132 height 21
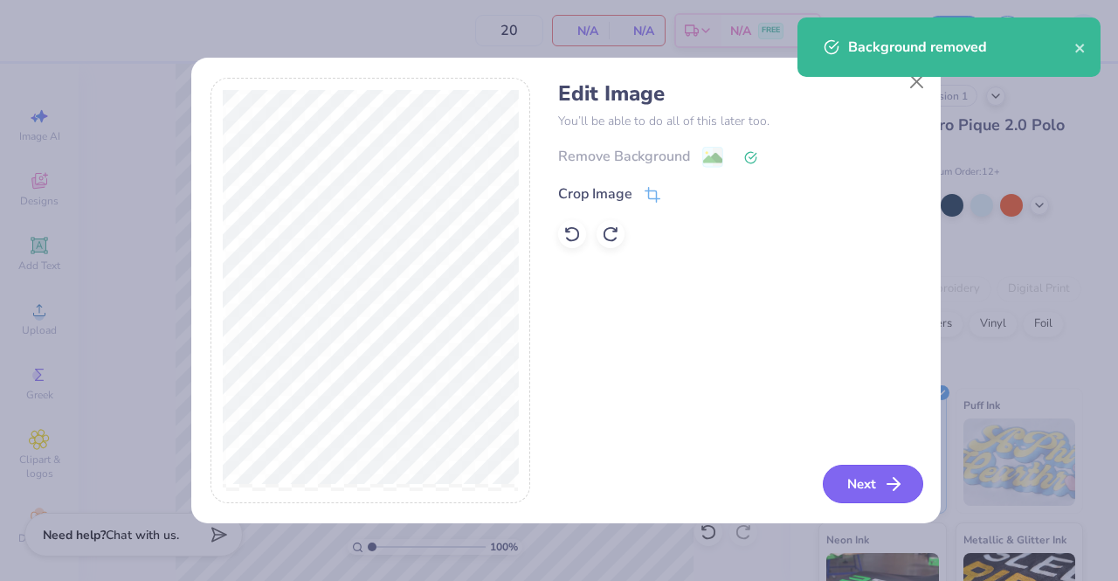
click at [830, 495] on button "Next" at bounding box center [873, 484] width 100 height 38
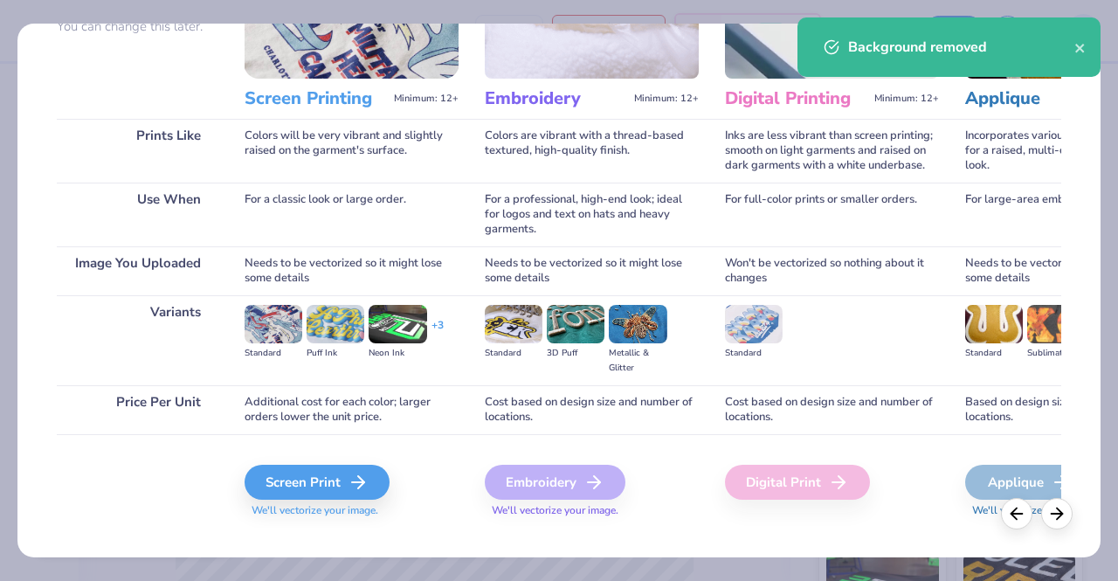
scroll to position [202, 0]
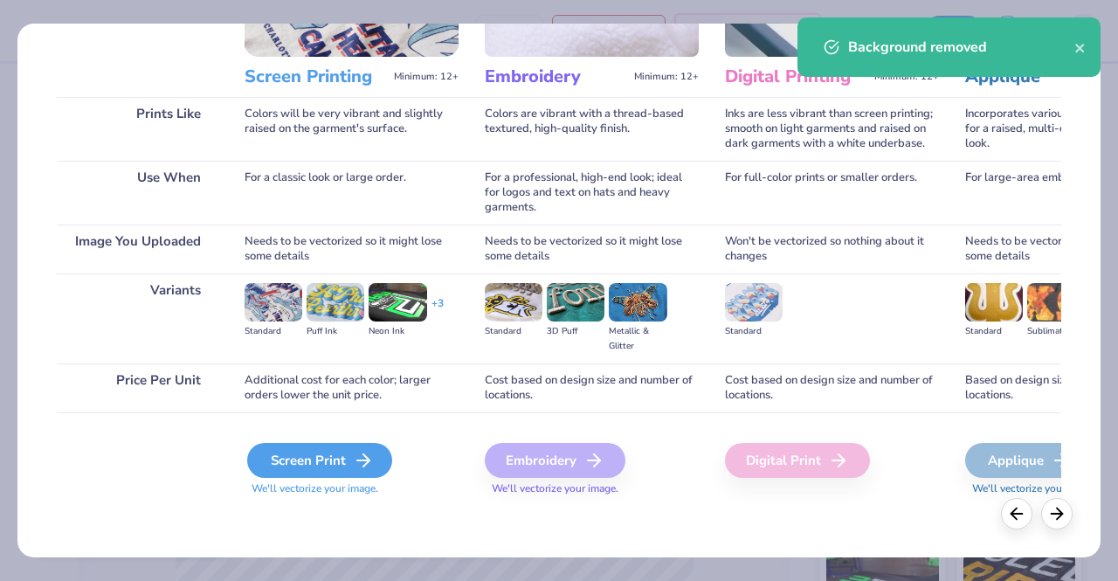
click at [259, 450] on div "Screen Print" at bounding box center [319, 460] width 145 height 35
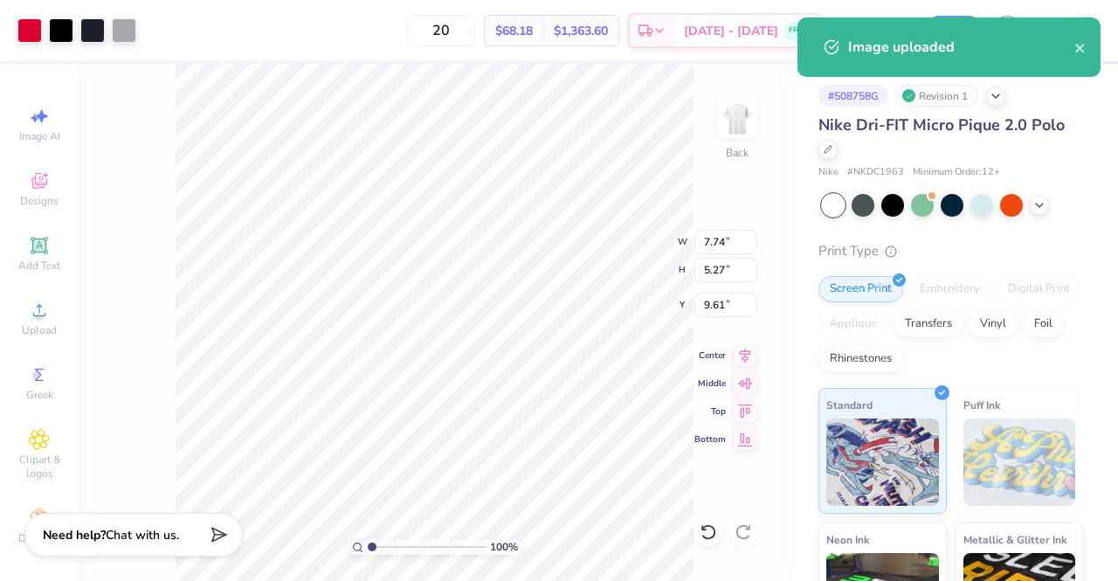
type input "5.17"
type input "3.52"
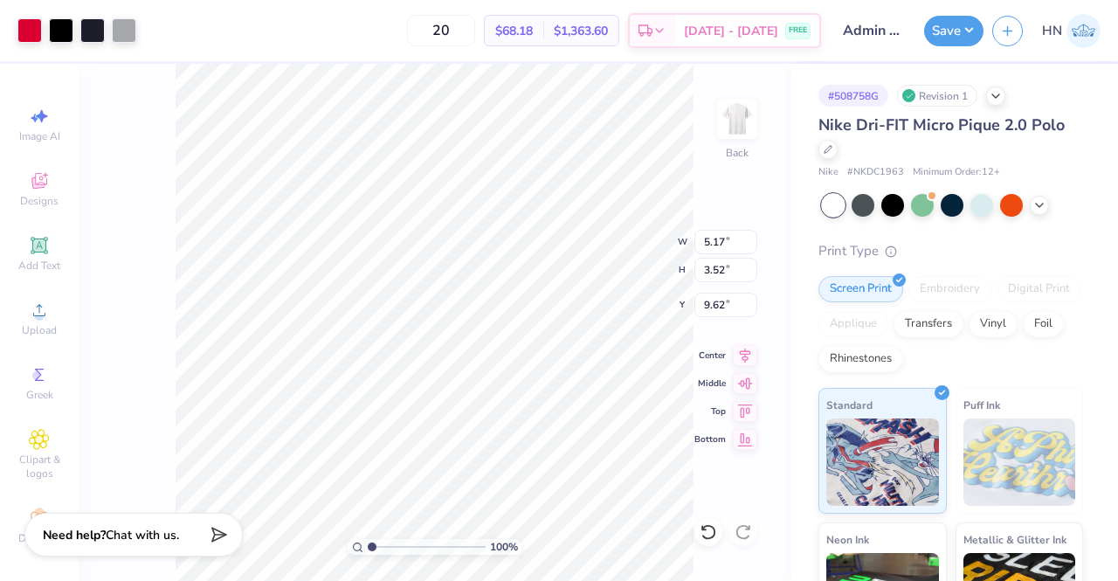
type input "3.00"
drag, startPoint x: 734, startPoint y: 239, endPoint x: 700, endPoint y: 243, distance: 34.3
click at [700, 243] on input "5.17" at bounding box center [726, 242] width 63 height 24
type input "4.00"
type input "2.72"
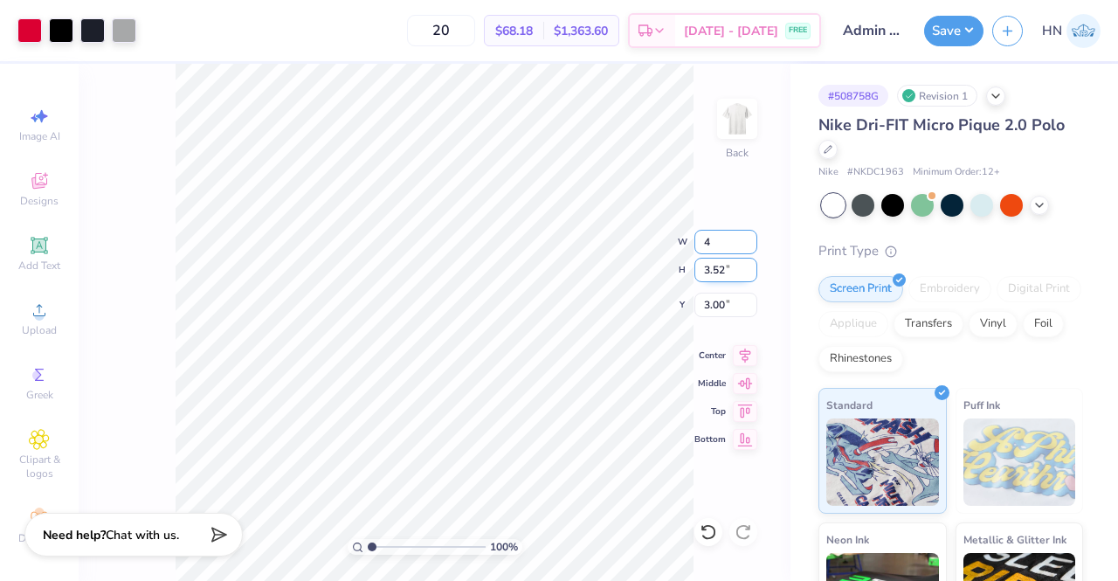
type input "3.40"
type input "3.00"
drag, startPoint x: 744, startPoint y: 350, endPoint x: 730, endPoint y: 354, distance: 14.4
click at [744, 351] on icon at bounding box center [745, 352] width 24 height 21
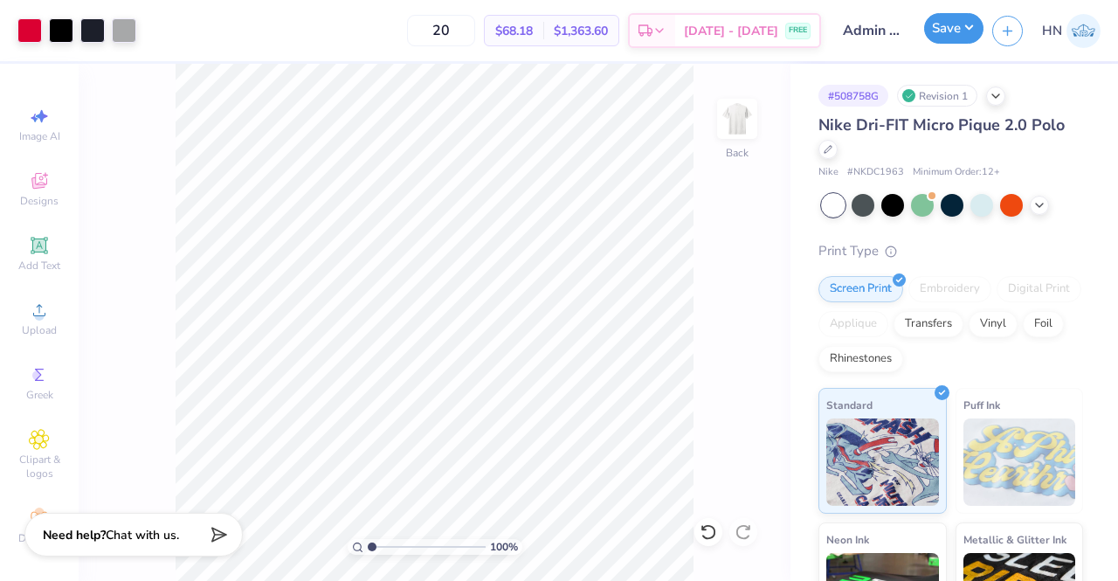
click at [949, 35] on button "Save" at bounding box center [953, 28] width 59 height 31
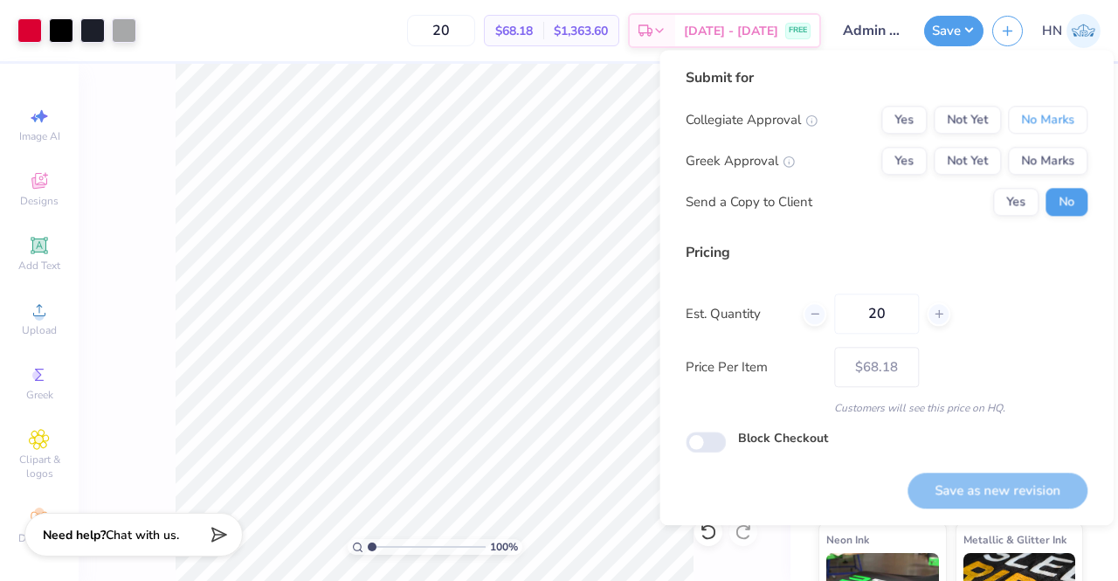
drag, startPoint x: 1054, startPoint y: 121, endPoint x: 1053, endPoint y: 135, distance: 14.0
click at [1053, 132] on button "No Marks" at bounding box center [1048, 120] width 80 height 28
click at [1049, 156] on button "No Marks" at bounding box center [1048, 161] width 80 height 28
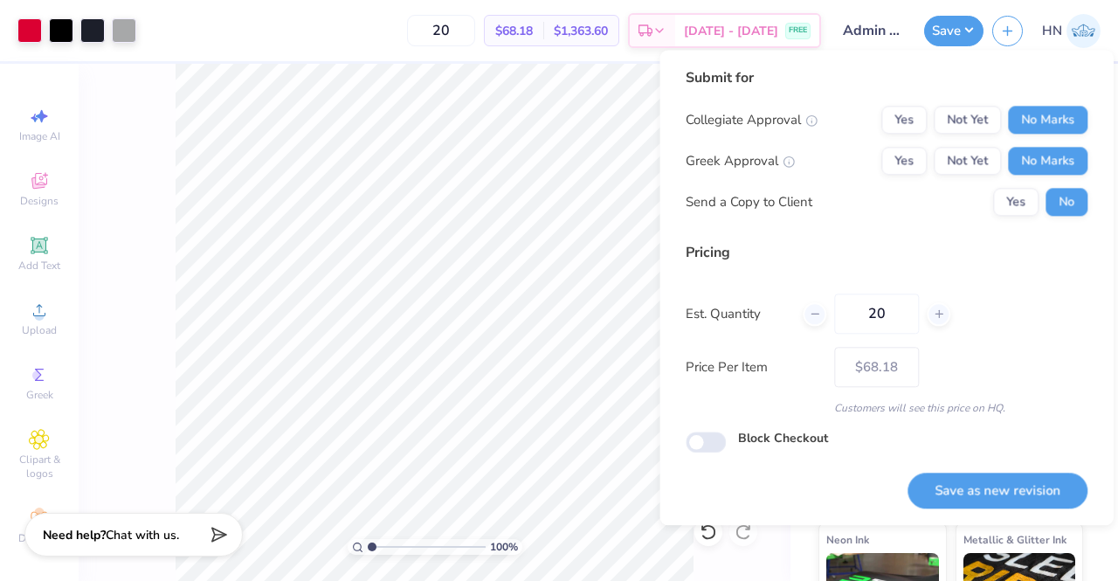
drag, startPoint x: 1017, startPoint y: 492, endPoint x: 964, endPoint y: 493, distance: 53.3
click at [1015, 493] on button "Save as new revision" at bounding box center [998, 491] width 180 height 36
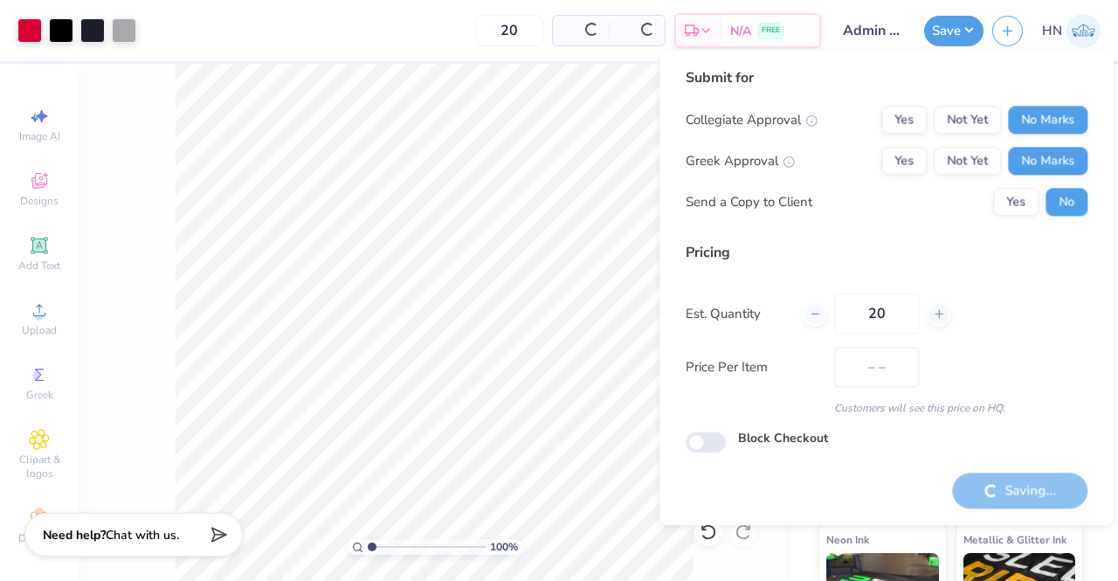
type input "$68.18"
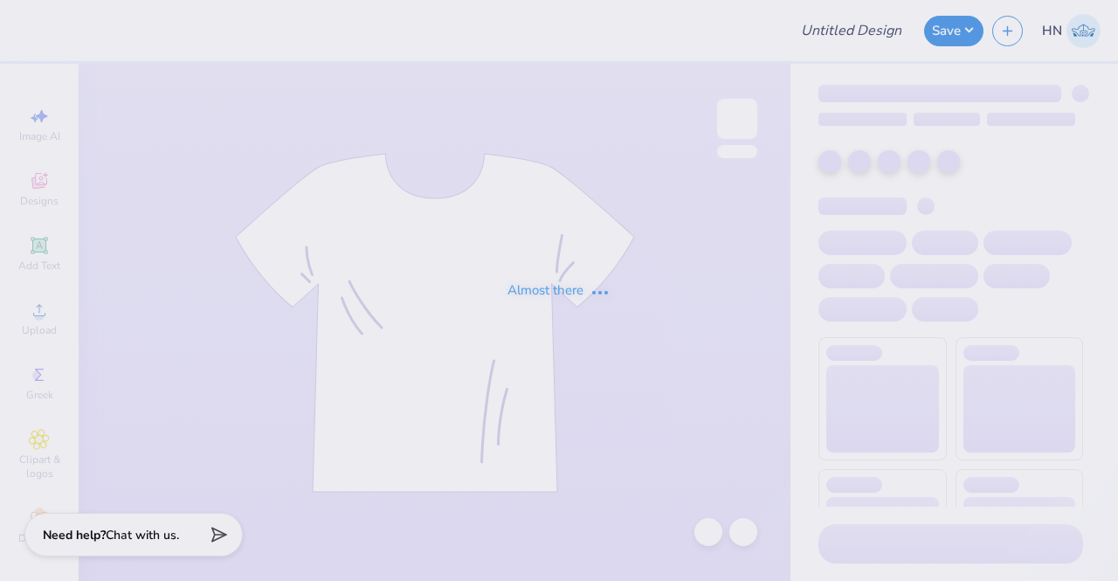
type input "Admin Mocks!"
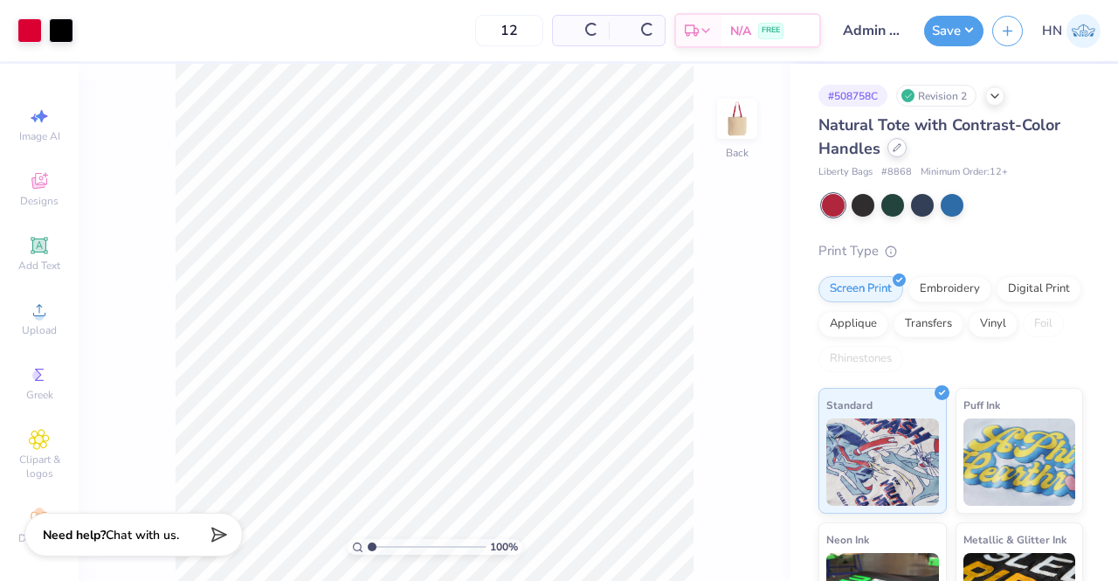
click at [888, 151] on div at bounding box center [897, 147] width 19 height 19
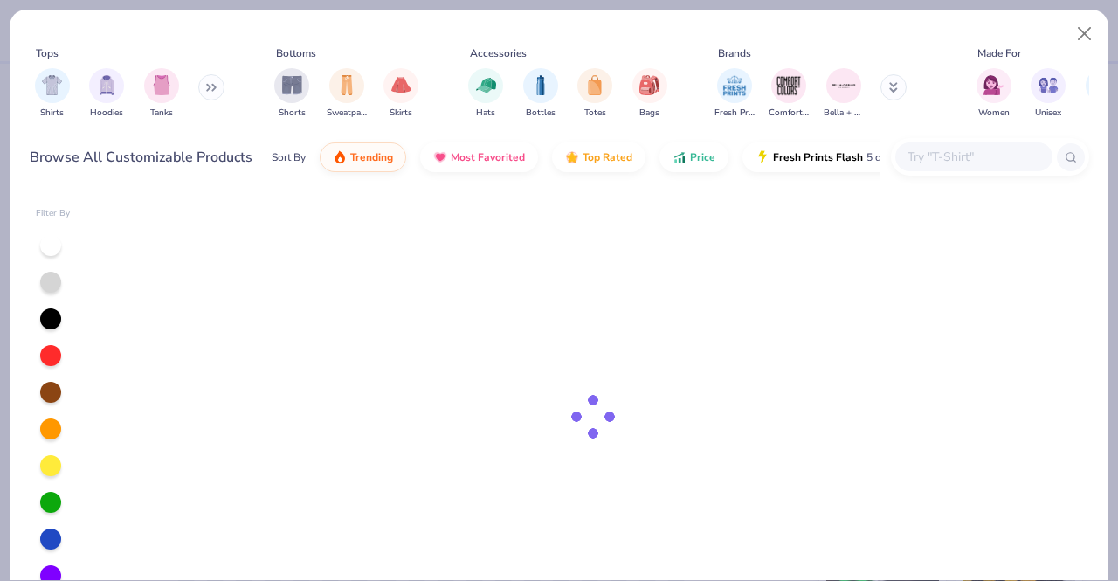
click at [914, 166] on input "text" at bounding box center [973, 157] width 135 height 20
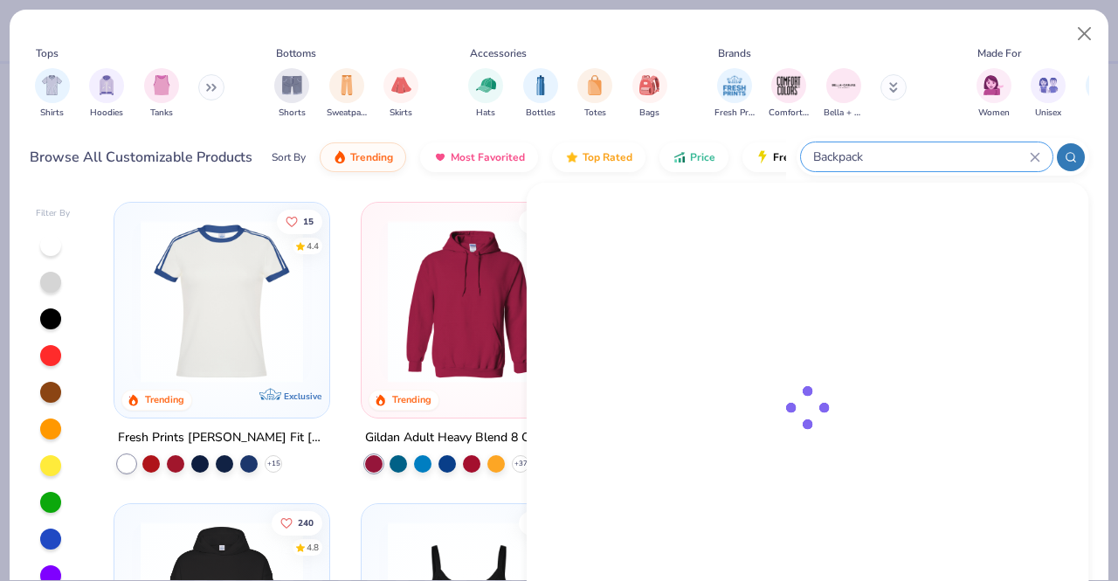
type input "Backpack"
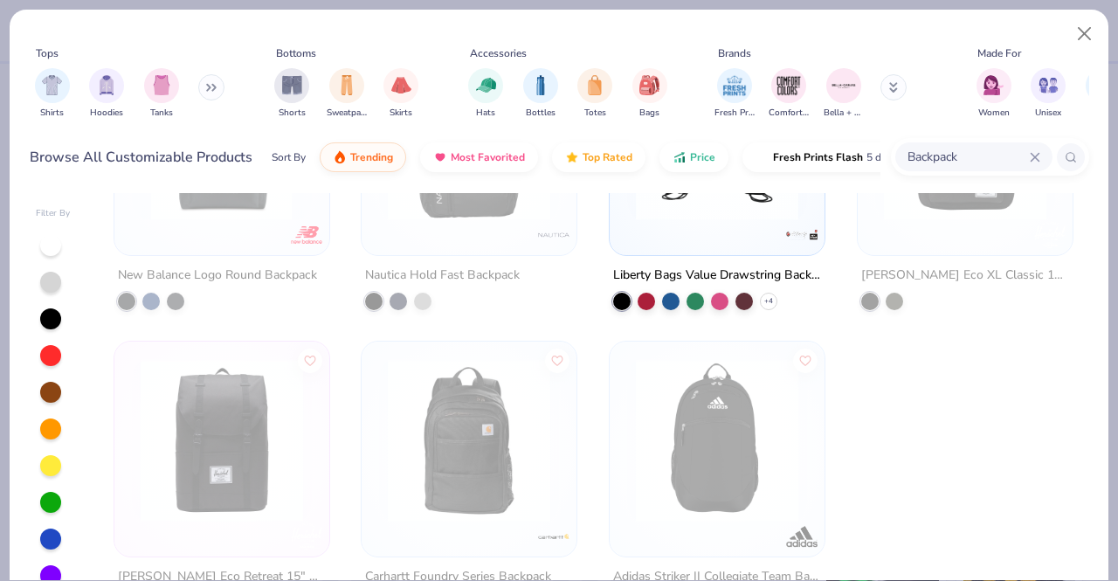
scroll to position [1071, 0]
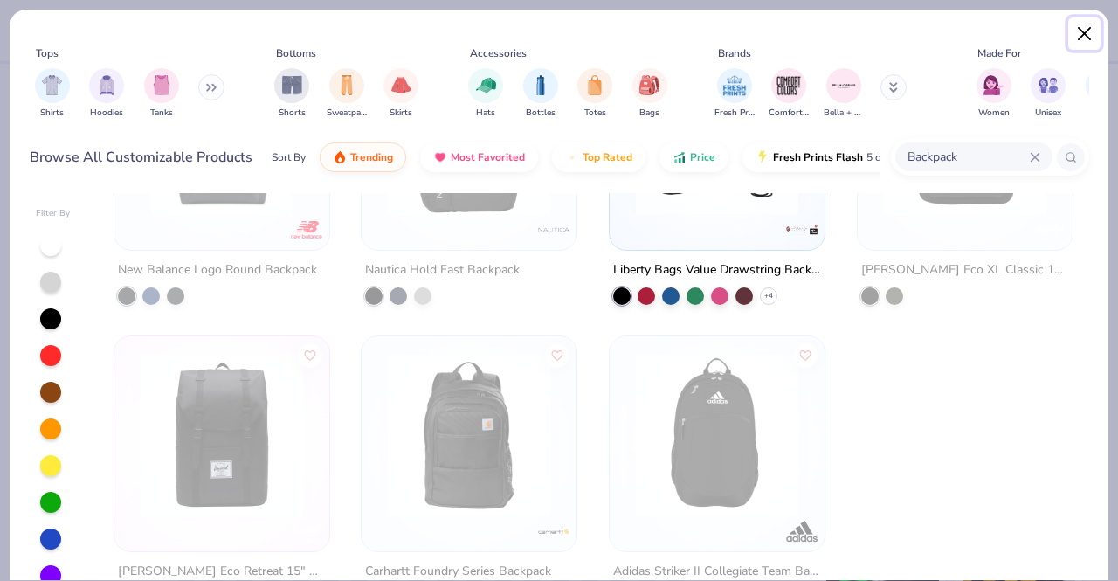
click at [1092, 34] on button "Close" at bounding box center [1084, 33] width 33 height 33
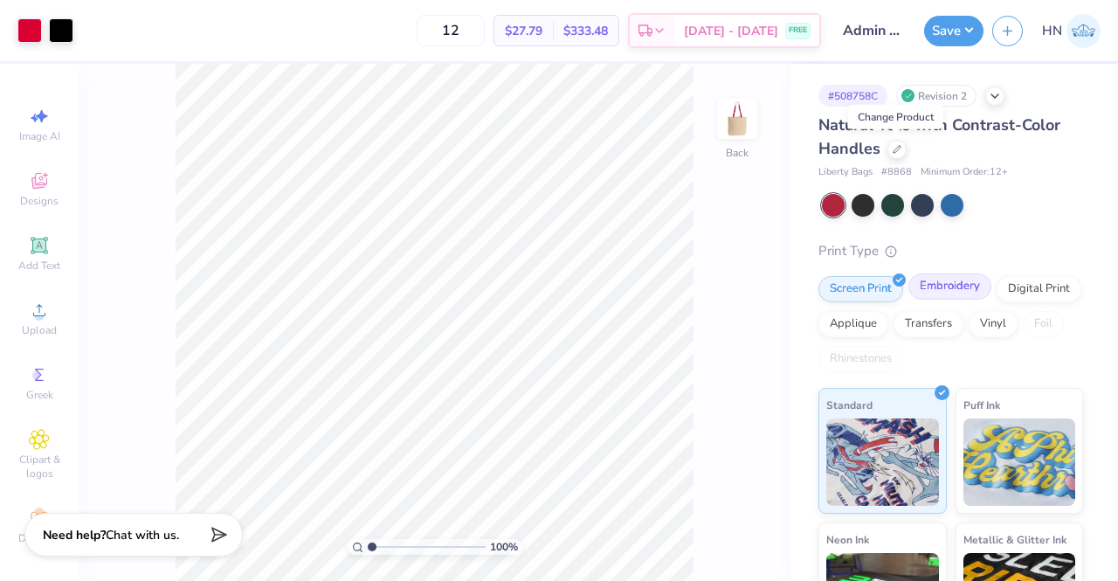
click at [945, 279] on div "Embroidery" at bounding box center [950, 286] width 83 height 26
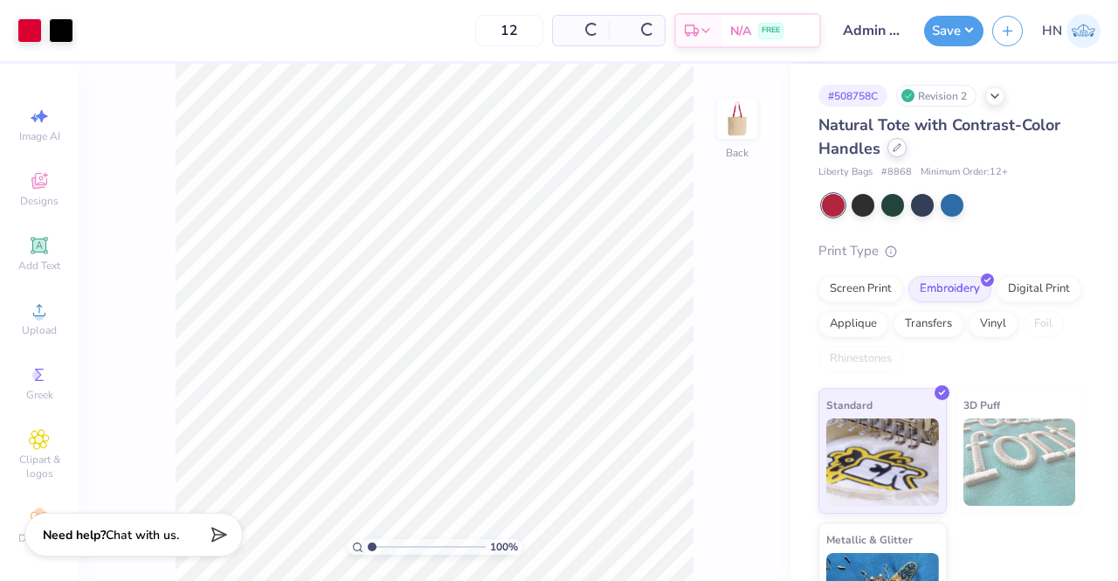
click at [893, 151] on div at bounding box center [897, 147] width 19 height 19
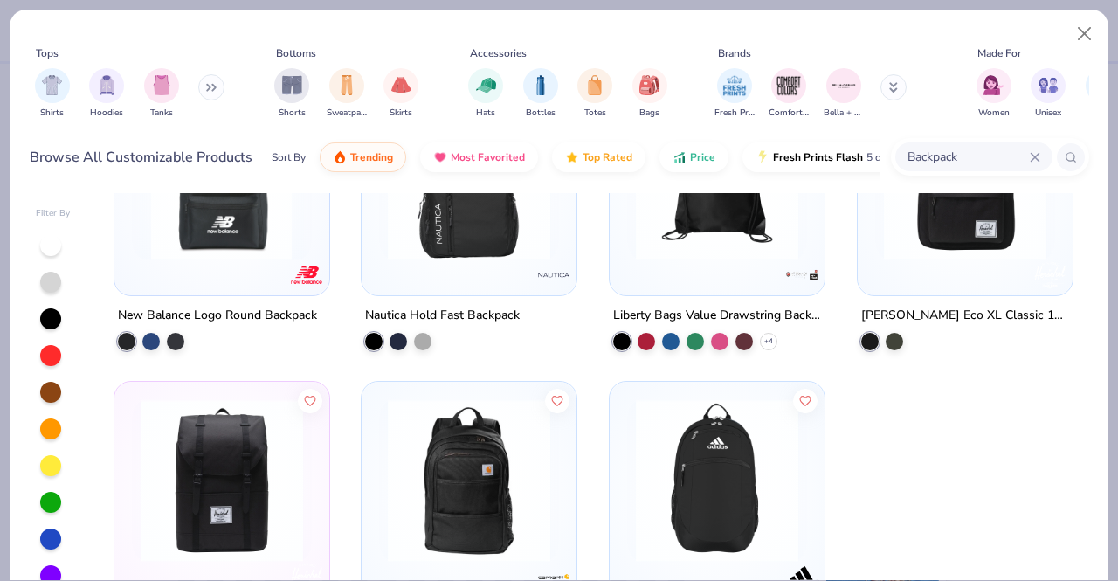
scroll to position [1071, 0]
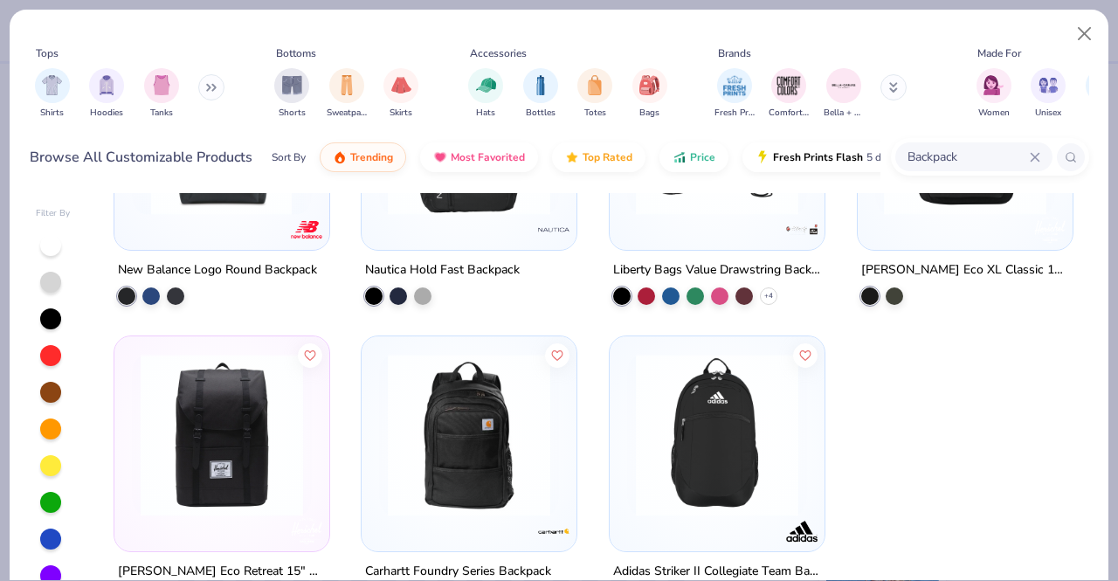
click at [646, 448] on img at bounding box center [717, 435] width 180 height 162
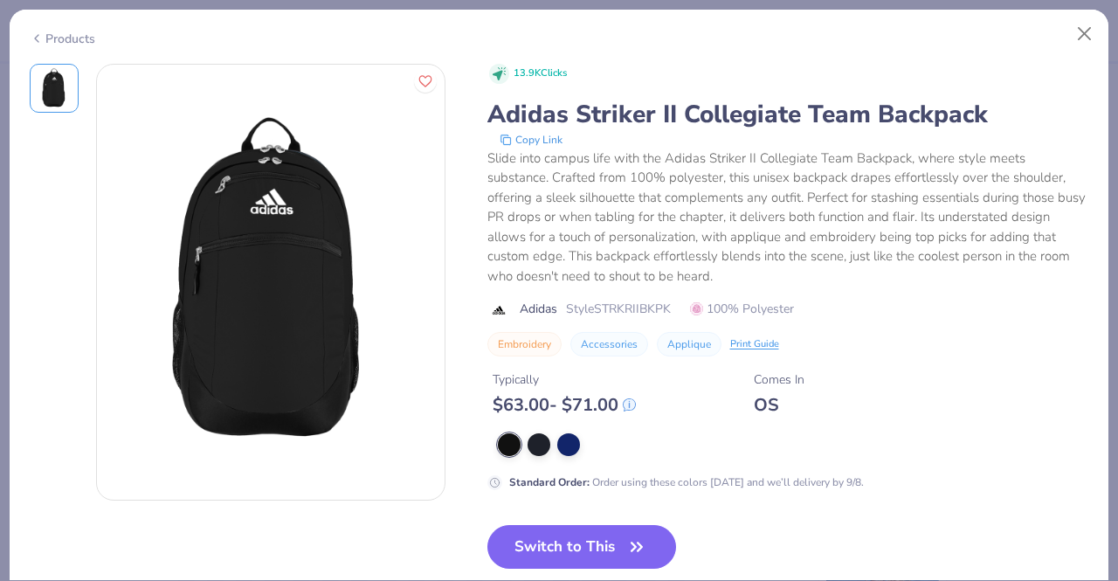
drag, startPoint x: 575, startPoint y: 444, endPoint x: 572, endPoint y: 460, distance: 16.8
click at [575, 453] on div at bounding box center [793, 444] width 591 height 23
click at [562, 451] on div at bounding box center [568, 443] width 23 height 23
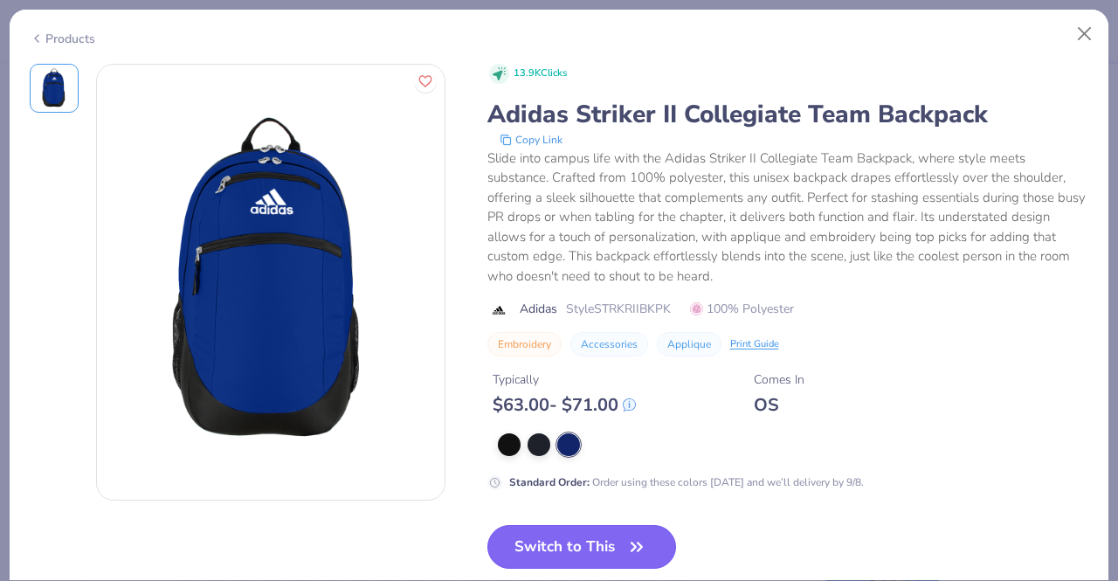
click at [550, 537] on button "Switch to This" at bounding box center [582, 547] width 190 height 44
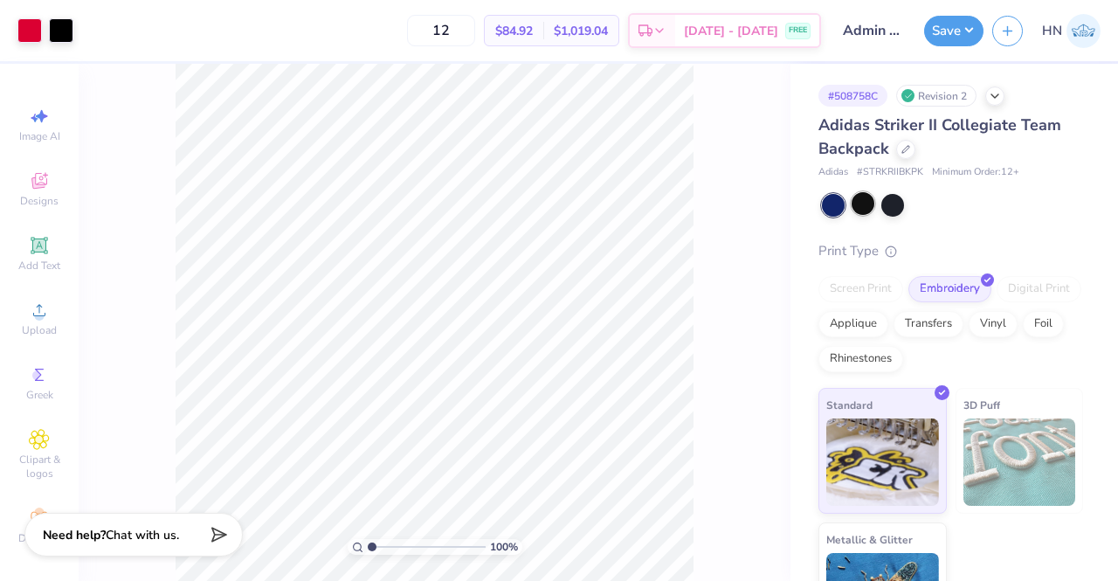
click at [861, 200] on div at bounding box center [863, 203] width 23 height 23
click at [66, 33] on div at bounding box center [61, 29] width 24 height 24
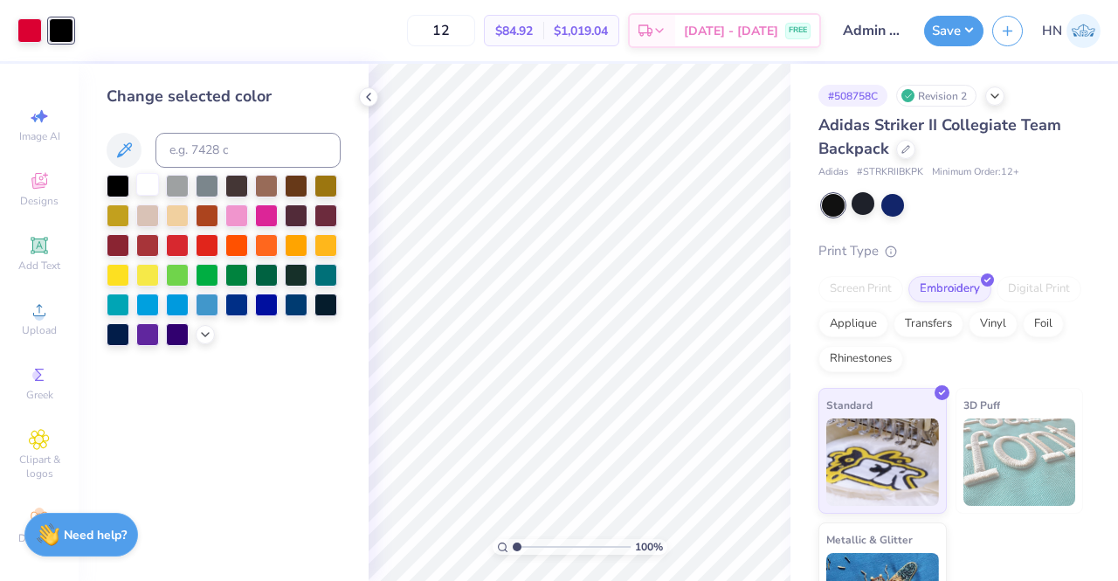
click at [148, 188] on div at bounding box center [147, 184] width 23 height 23
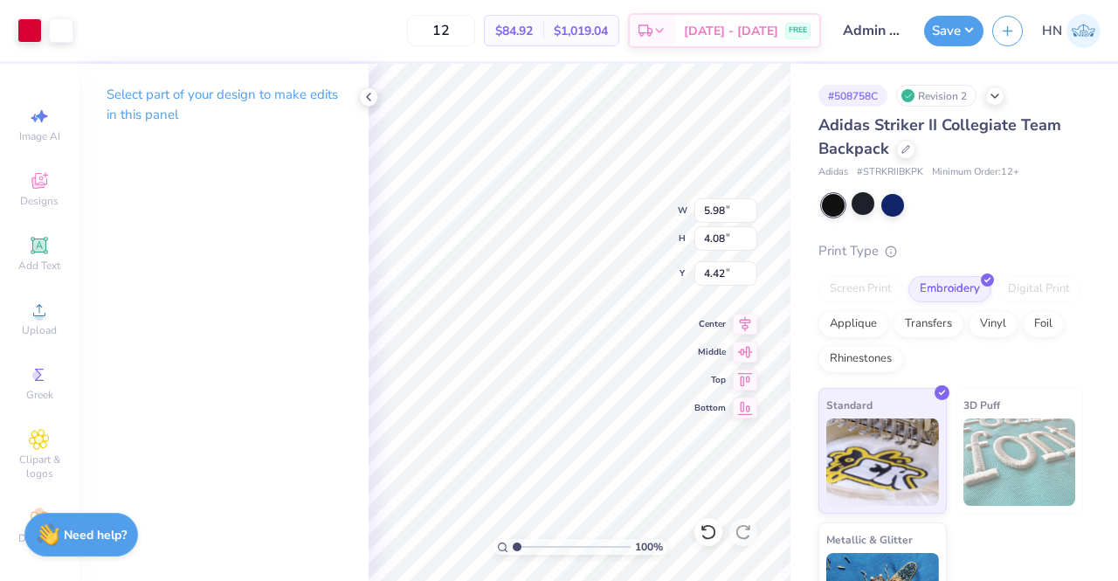
type input "4.02"
type input "2.74"
type input "4.84"
click at [745, 321] on icon at bounding box center [745, 322] width 11 height 15
drag, startPoint x: 972, startPoint y: 37, endPoint x: 989, endPoint y: 43, distance: 18.5
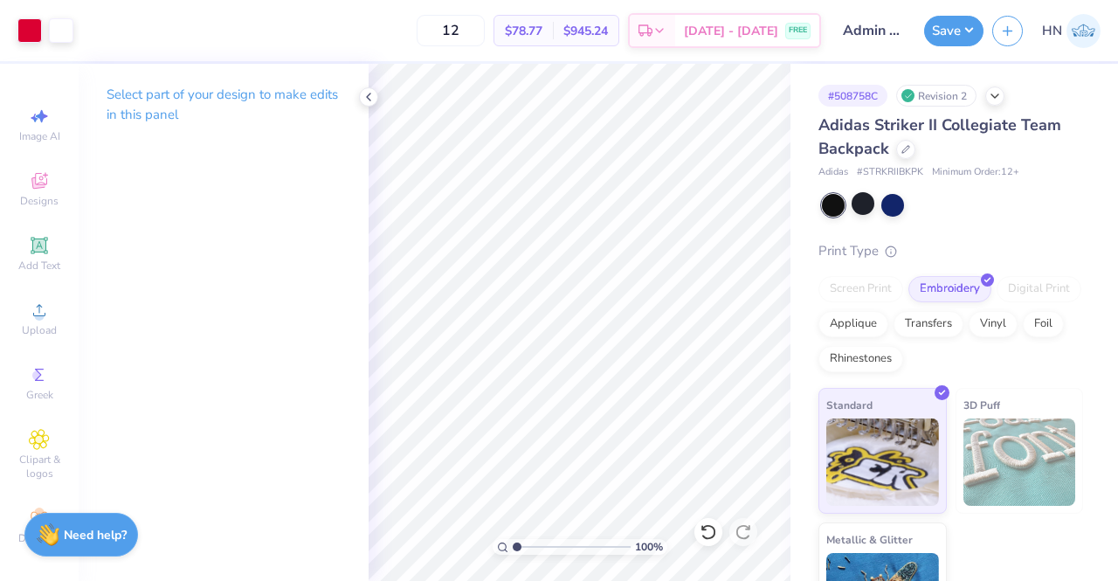
click at [972, 36] on button "Save" at bounding box center [953, 31] width 59 height 31
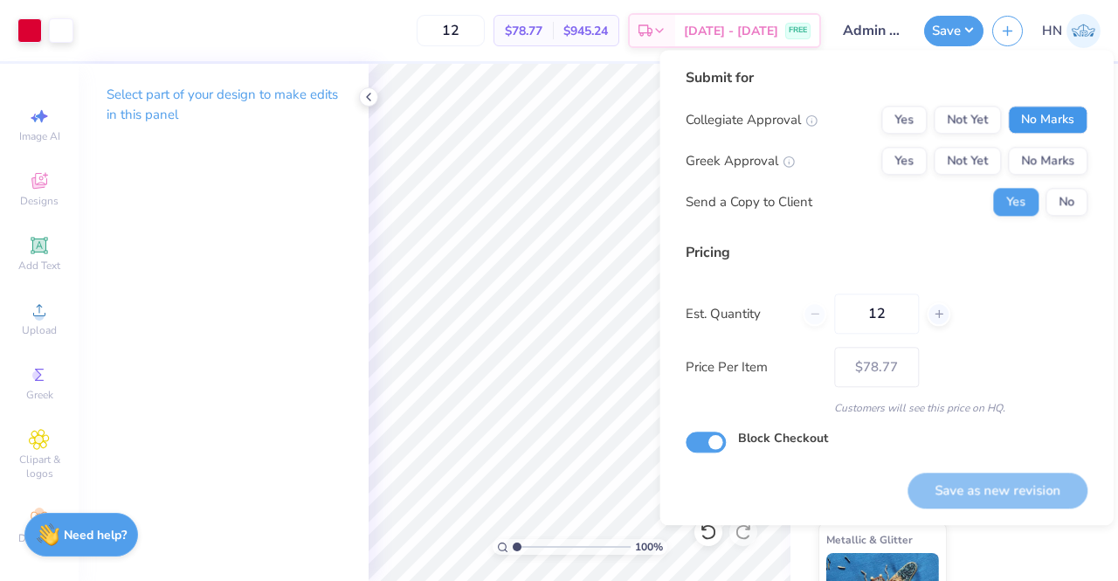
click at [1045, 119] on button "No Marks" at bounding box center [1048, 120] width 80 height 28
click at [1041, 174] on button "No Marks" at bounding box center [1048, 161] width 80 height 28
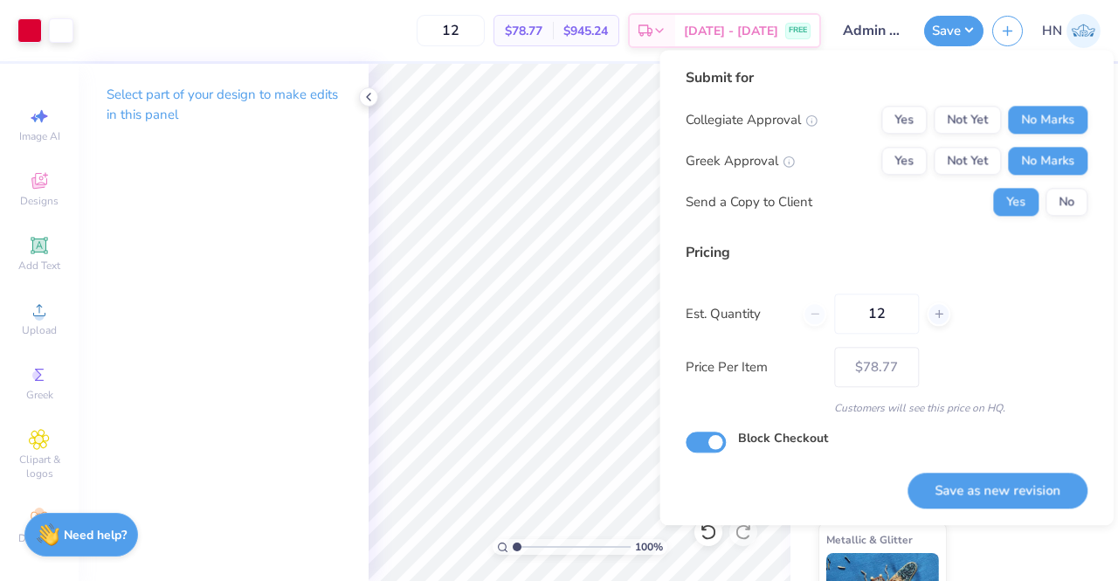
click at [1057, 207] on button "No" at bounding box center [1067, 202] width 42 height 28
click at [1016, 497] on button "Save as new revision" at bounding box center [998, 491] width 180 height 36
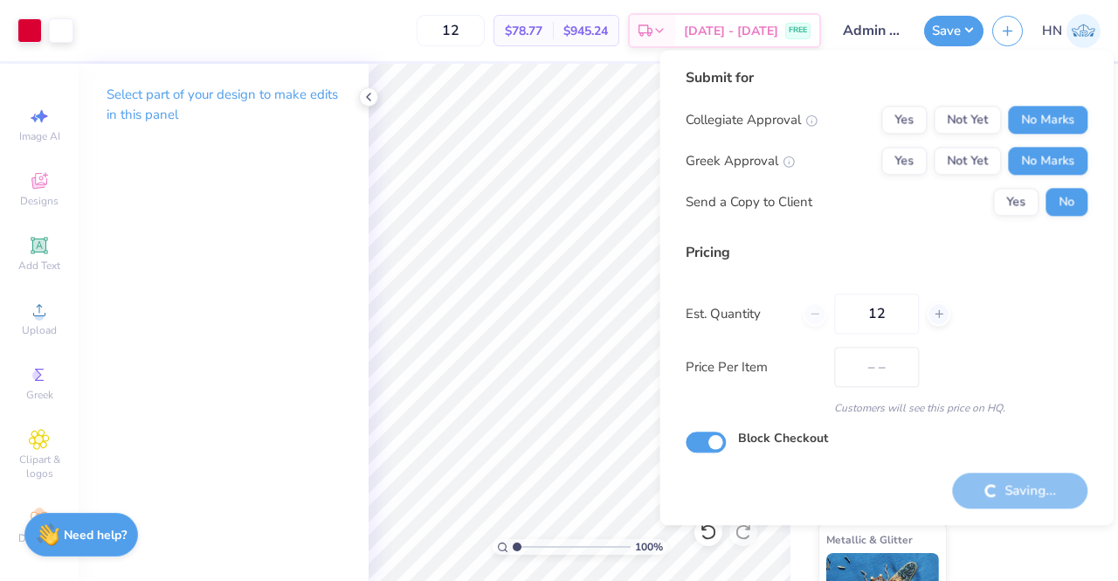
type input "$78.77"
